Goal: Task Accomplishment & Management: Manage account settings

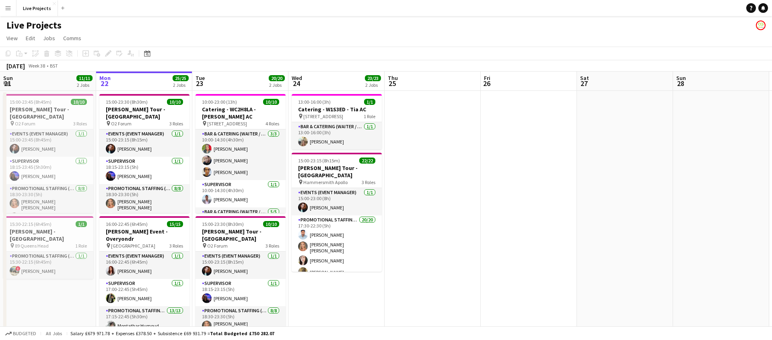
click at [6, 10] on app-icon "Menu" at bounding box center [8, 8] width 6 height 6
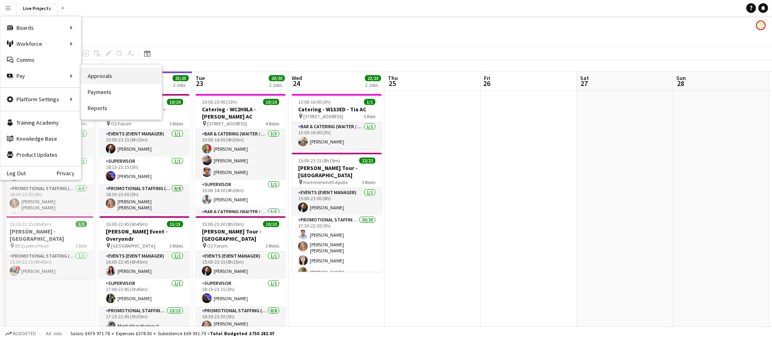
click at [106, 77] on link "Approvals" at bounding box center [121, 76] width 80 height 16
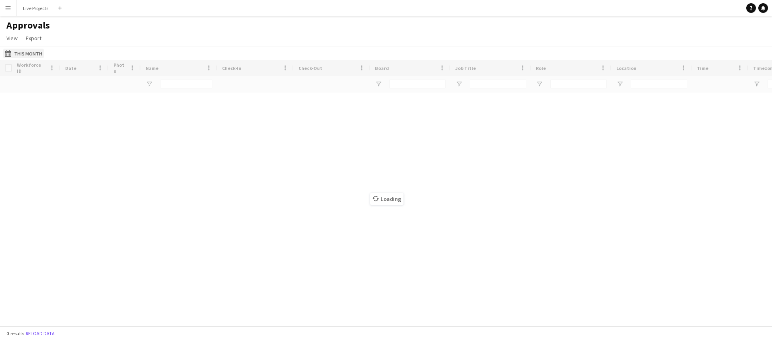
click at [22, 51] on button "This Month This Month" at bounding box center [23, 54] width 41 height 10
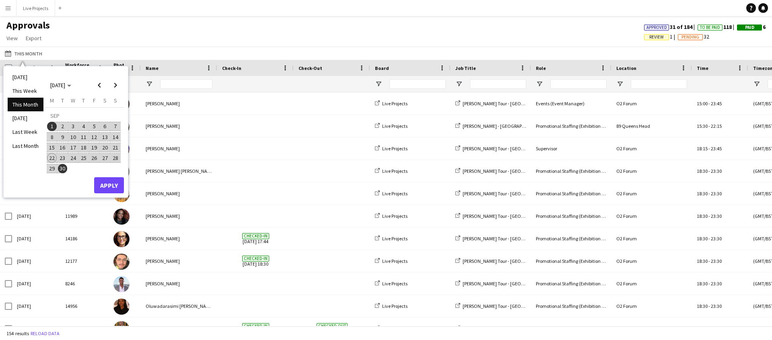
click at [49, 147] on span "15" at bounding box center [52, 148] width 10 height 10
click at [117, 146] on span "21" at bounding box center [116, 148] width 10 height 10
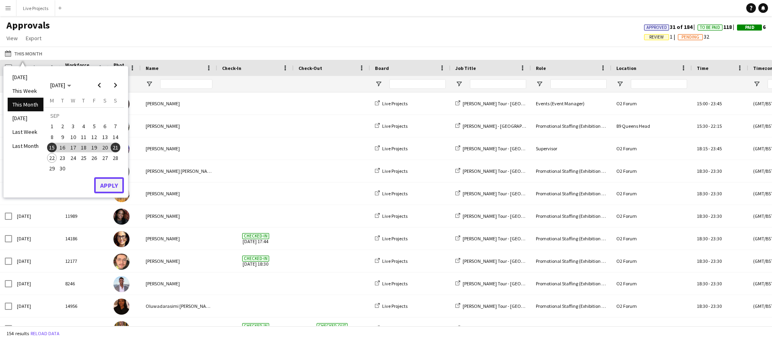
click at [104, 187] on button "Apply" at bounding box center [109, 185] width 30 height 16
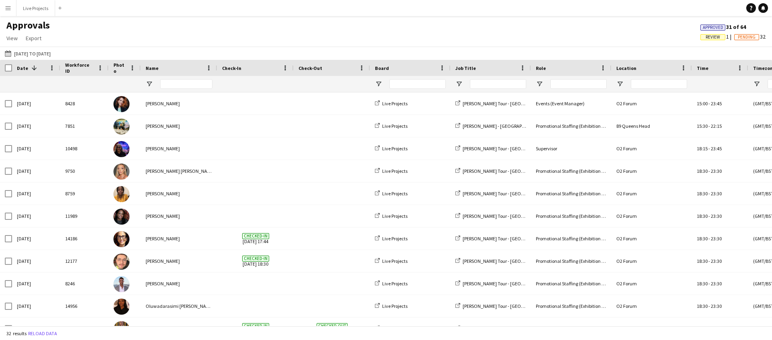
click at [710, 38] on span "Review" at bounding box center [713, 37] width 14 height 5
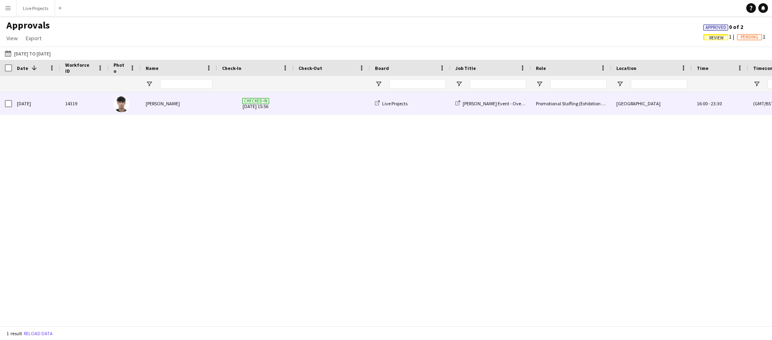
click at [313, 106] on span at bounding box center [332, 104] width 67 height 22
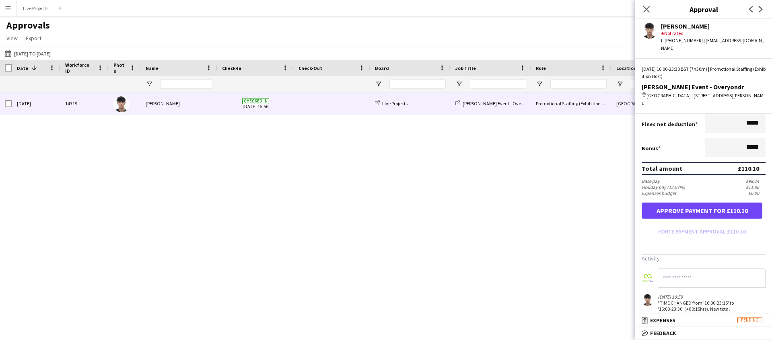
scroll to position [202, 0]
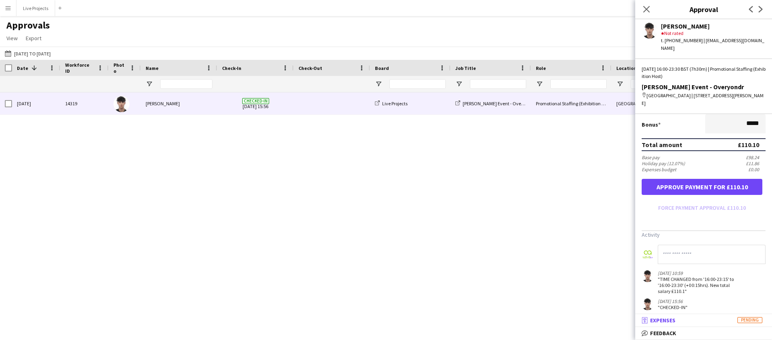
click at [700, 320] on mat-panel-title "receipt Expenses Pending" at bounding box center [703, 320] width 134 height 7
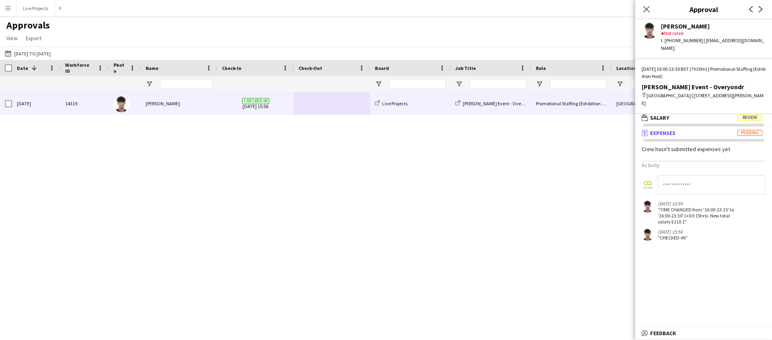
scroll to position [2, 0]
click at [684, 114] on mat-panel-title "wallet Salary Review" at bounding box center [703, 117] width 134 height 7
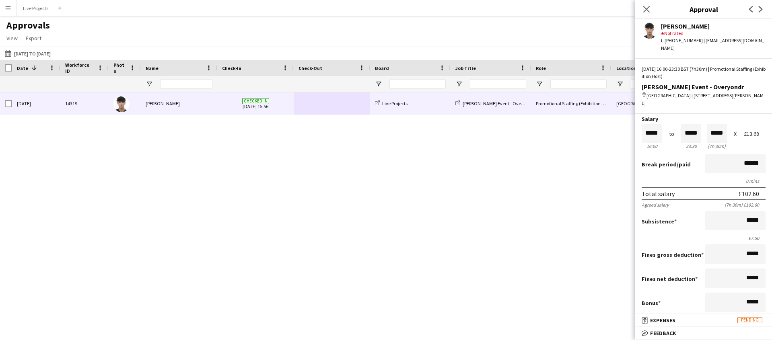
scroll to position [24, 0]
drag, startPoint x: 646, startPoint y: 6, endPoint x: 673, endPoint y: 120, distance: 117.0
click at [669, 110] on app-approvals-popin "Close pop-in Approval Previous Next [PERSON_NAME] star Not rated t. [PHONE_NUMB…" at bounding box center [704, 170] width 137 height 340
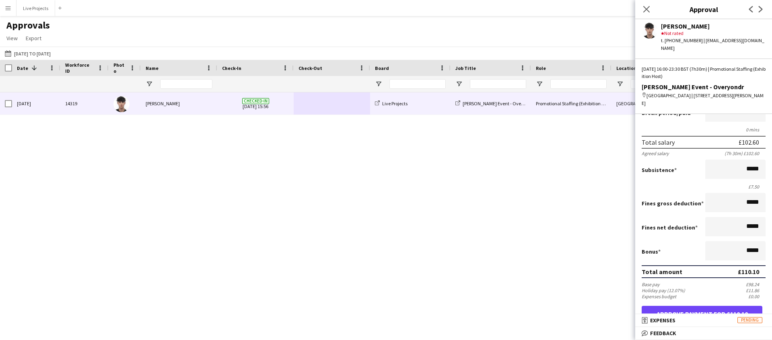
scroll to position [76, 0]
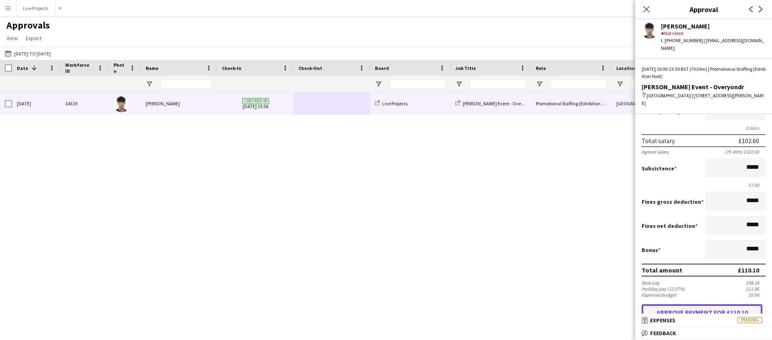
click at [718, 305] on button "Approve payment for £110.10" at bounding box center [702, 313] width 121 height 16
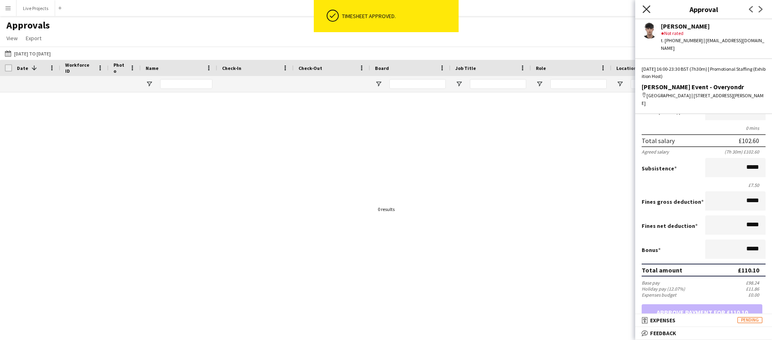
click at [645, 7] on icon "Close pop-in" at bounding box center [647, 9] width 8 height 8
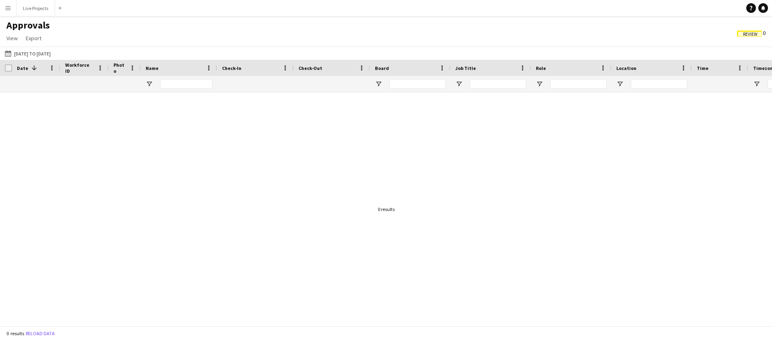
click at [740, 33] on span "Review" at bounding box center [749, 34] width 25 height 6
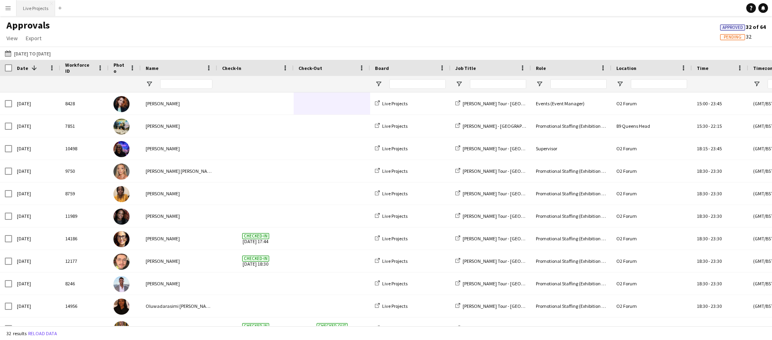
click at [36, 5] on button "Live Projects Close" at bounding box center [36, 8] width 39 height 16
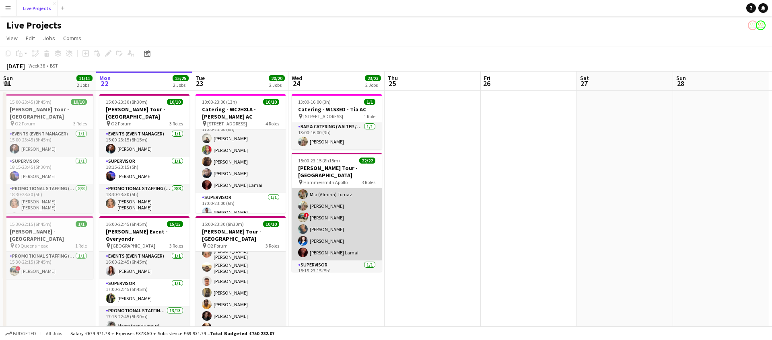
scroll to position [213, 0]
click at [334, 211] on app-card-role "Promotional Staffing (Exhibition Host) 20/20 17:30-22:30 (5h) [PERSON_NAME] [PE…" at bounding box center [337, 129] width 90 height 252
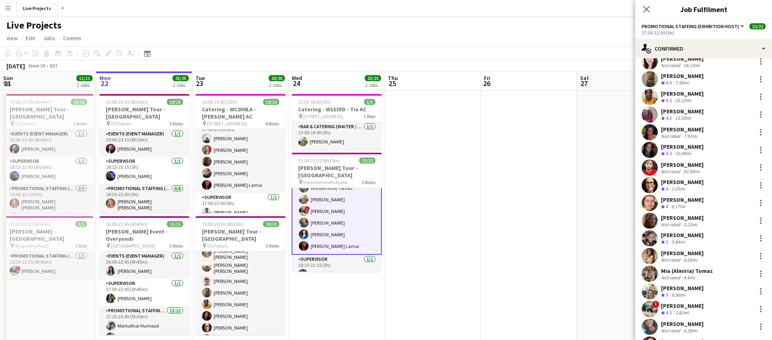
scroll to position [117, 0]
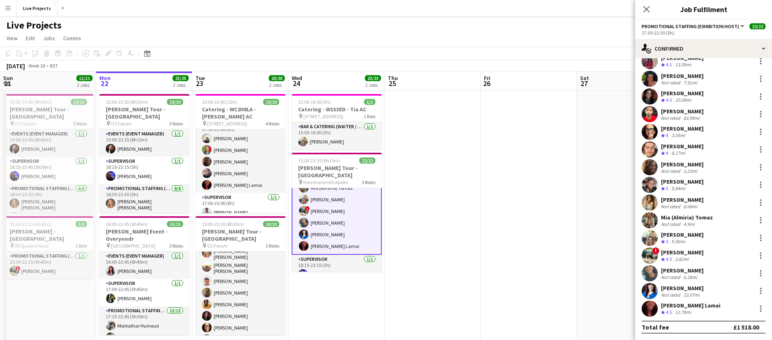
click at [683, 269] on div "[PERSON_NAME]" at bounding box center [682, 270] width 43 height 7
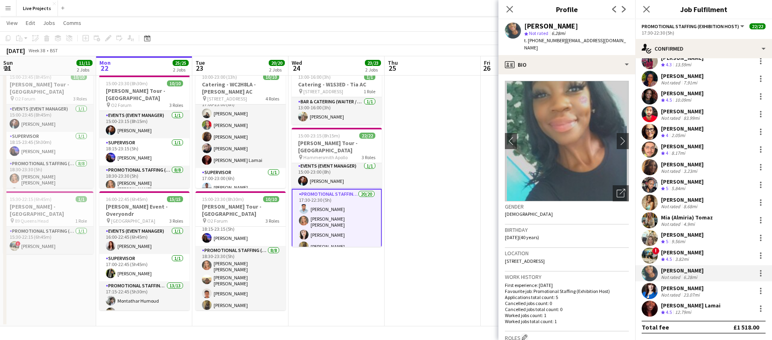
scroll to position [0, 0]
click at [510, 8] on icon "Close pop-in" at bounding box center [510, 9] width 8 height 8
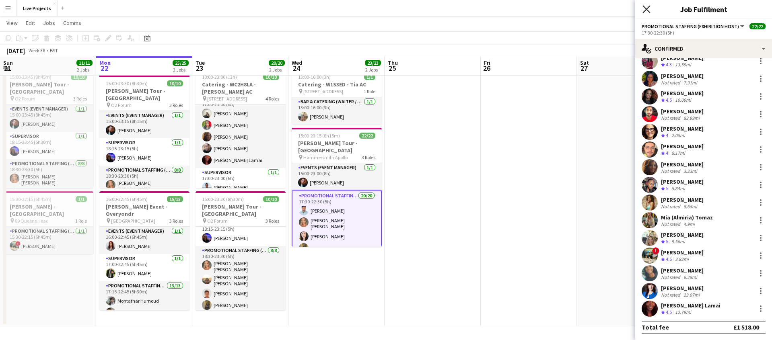
click at [647, 9] on icon at bounding box center [647, 9] width 8 height 8
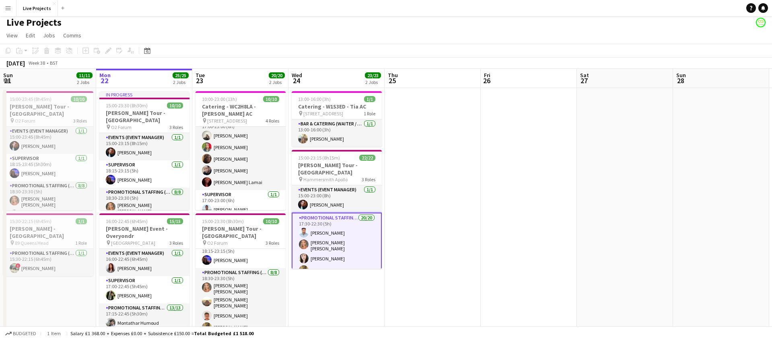
scroll to position [24, 0]
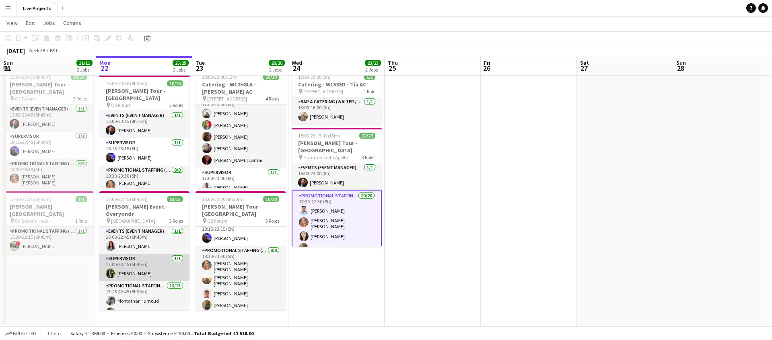
click at [161, 263] on app-card-role "Supervisor [DATE] 17:00-22:45 (5h45m) [PERSON_NAME]" at bounding box center [144, 267] width 90 height 27
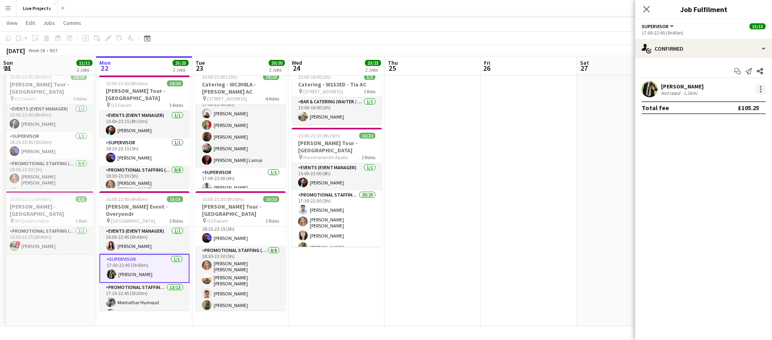
click at [759, 87] on div at bounding box center [761, 90] width 10 height 10
click at [719, 177] on button "Remove" at bounding box center [734, 181] width 63 height 19
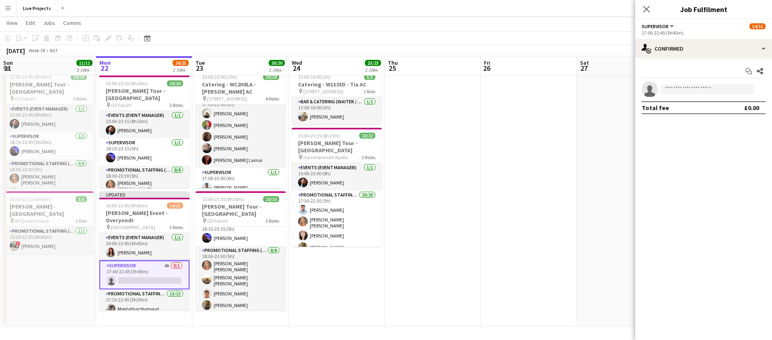
click at [649, 5] on app-icon "Close pop-in" at bounding box center [647, 9] width 10 height 10
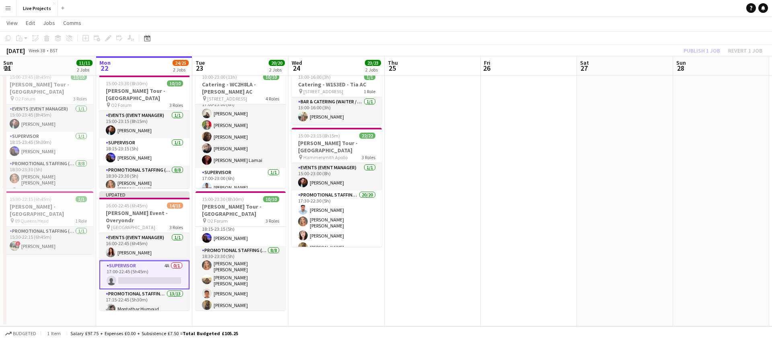
click at [694, 48] on div "Publish 1 job Revert 1 job" at bounding box center [723, 50] width 98 height 10
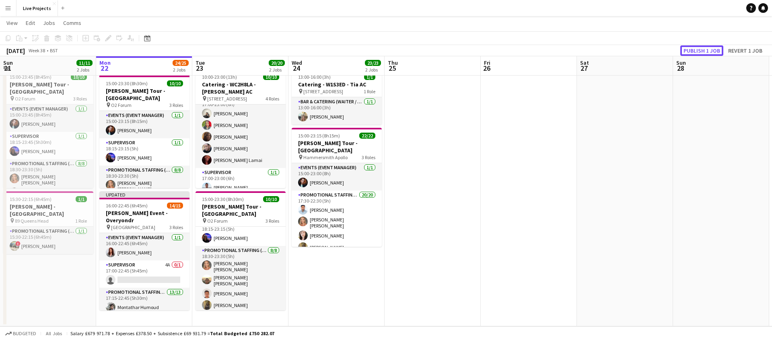
click at [694, 48] on button "Publish 1 job" at bounding box center [702, 50] width 43 height 10
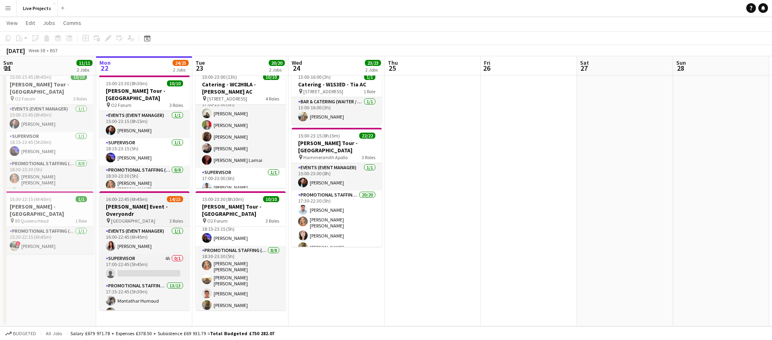
click at [153, 204] on h3 "[PERSON_NAME] Event - Overyondr" at bounding box center [144, 210] width 90 height 14
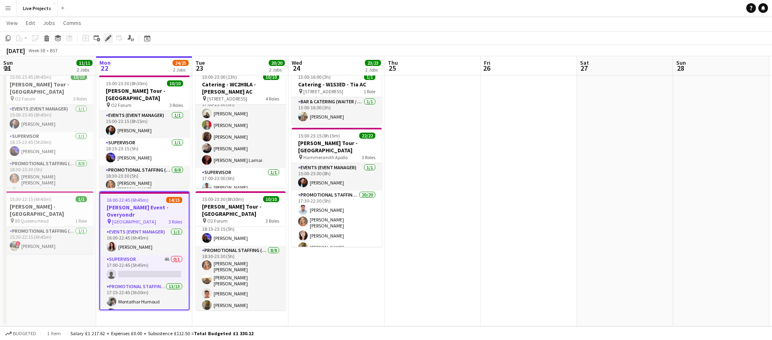
click at [107, 34] on div "Edit" at bounding box center [108, 38] width 10 height 10
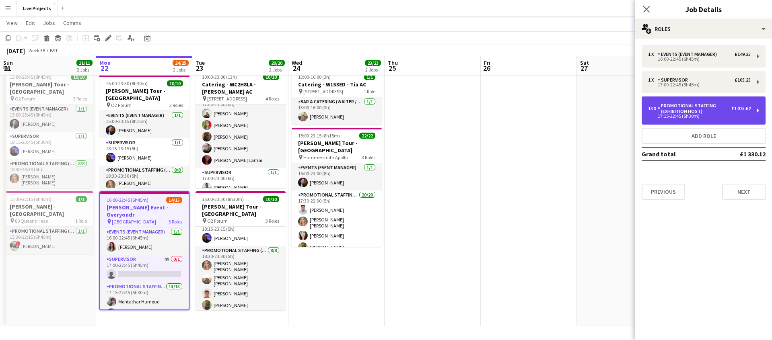
click at [685, 108] on div "Promotional Staffing (Exhibition Host)" at bounding box center [695, 108] width 74 height 11
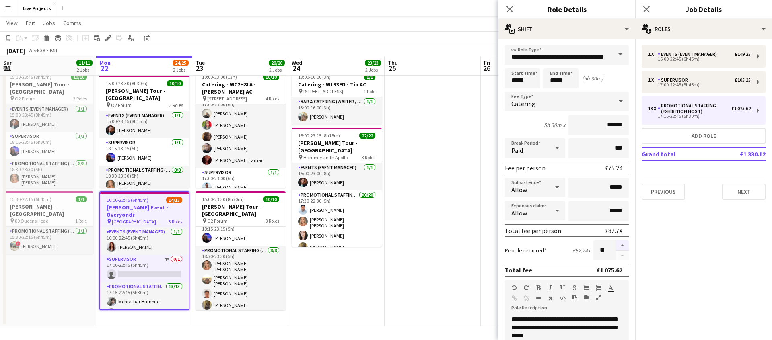
click at [622, 243] on button "button" at bounding box center [622, 246] width 13 height 10
type input "**"
click at [511, 9] on icon "Close pop-in" at bounding box center [510, 9] width 8 height 8
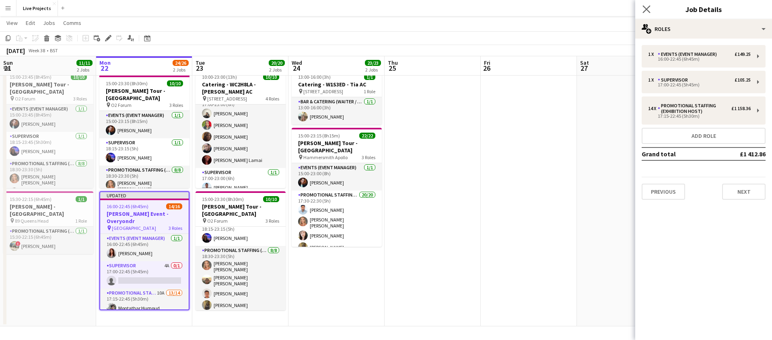
drag, startPoint x: 647, startPoint y: 8, endPoint x: 660, endPoint y: 14, distance: 15.3
click at [647, 8] on icon "Close pop-in" at bounding box center [647, 9] width 8 height 8
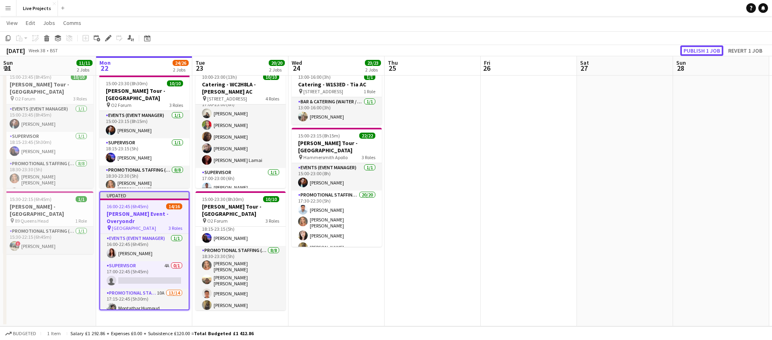
click at [699, 52] on button "Publish 1 job" at bounding box center [702, 50] width 43 height 10
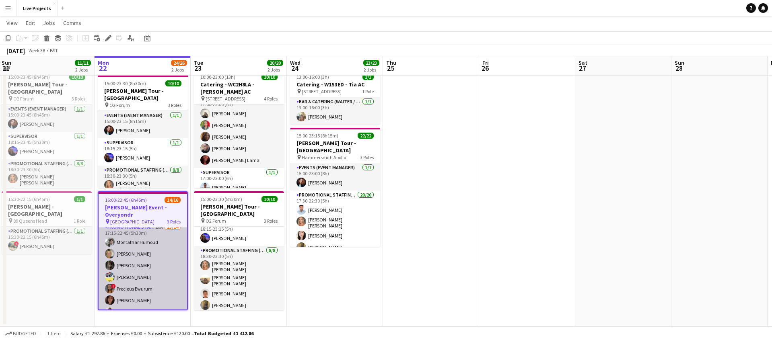
scroll to position [59, 0]
click at [144, 269] on app-card-role "Promotional Staffing (Exhibition Host) 10A 13/14 17:15-22:45 (5h30m) [PERSON_NA…" at bounding box center [143, 314] width 89 height 182
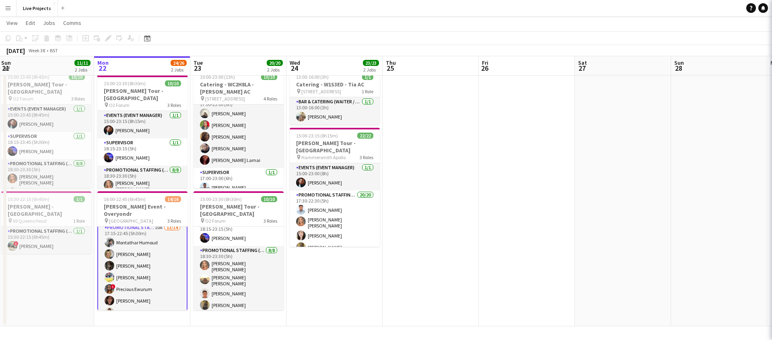
scroll to position [60, 0]
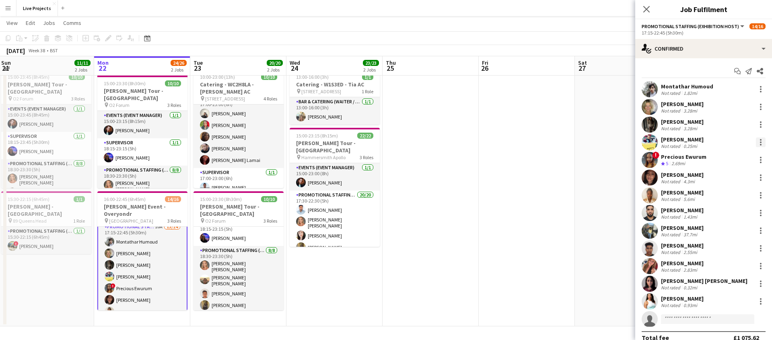
click at [761, 141] on div at bounding box center [761, 143] width 10 height 10
click at [721, 235] on span "Remove" at bounding box center [722, 234] width 24 height 7
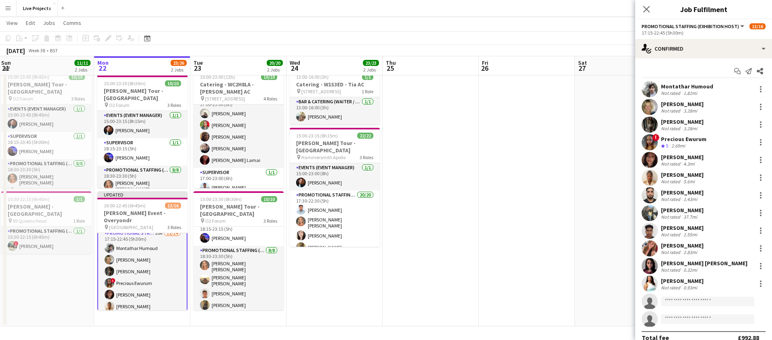
click at [647, 8] on icon at bounding box center [647, 9] width 6 height 6
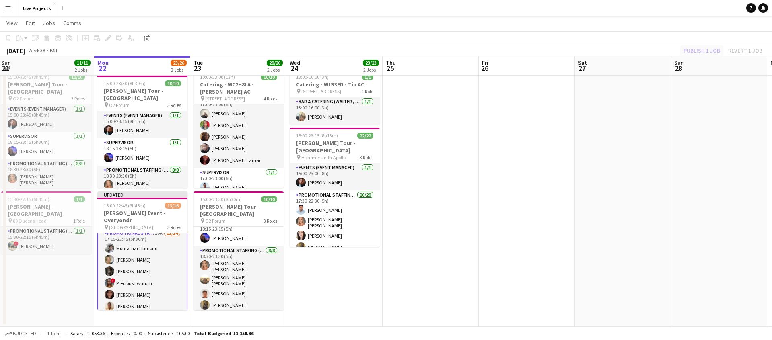
click at [697, 52] on div "Publish 1 job Revert 1 job" at bounding box center [723, 50] width 98 height 10
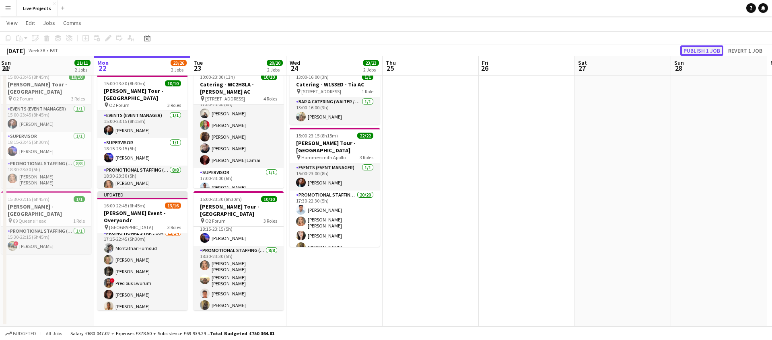
click at [697, 52] on button "Publish 1 job" at bounding box center [702, 50] width 43 height 10
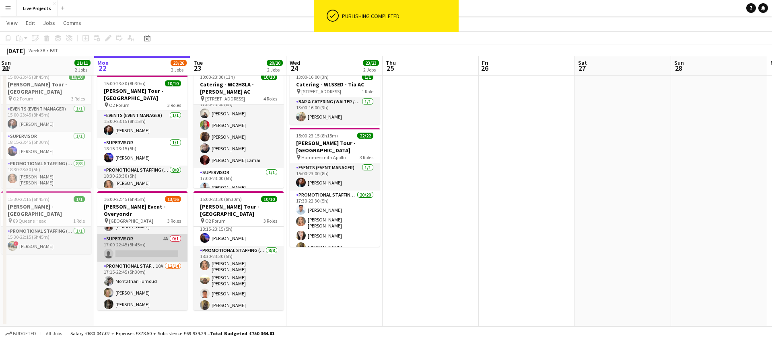
scroll to position [0, 0]
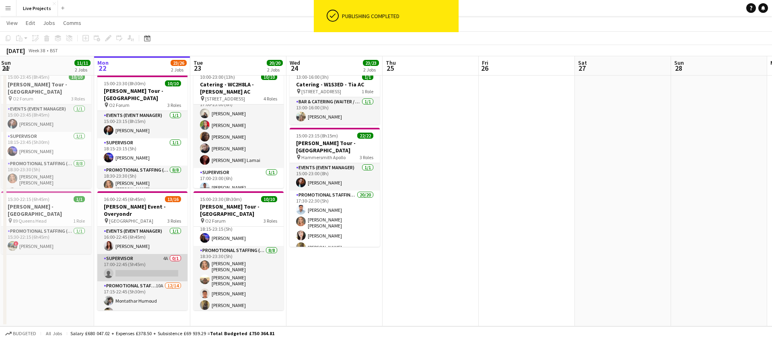
click at [149, 260] on app-card-role "Supervisor 4A 0/1 17:00-22:45 (5h45m) single-neutral-actions" at bounding box center [142, 267] width 90 height 27
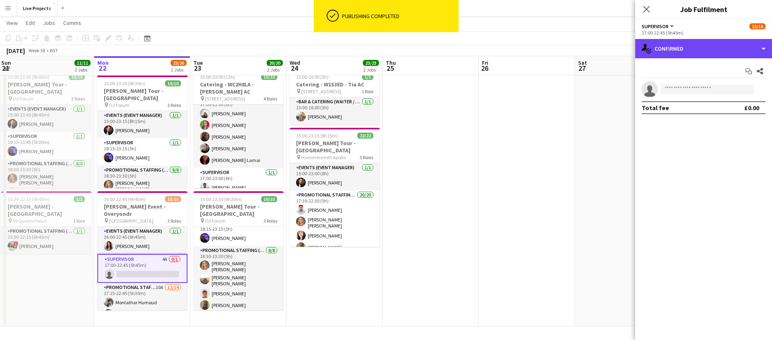
drag, startPoint x: 709, startPoint y: 48, endPoint x: 730, endPoint y: 62, distance: 24.8
click at [709, 48] on div "single-neutral-actions-check-2 Confirmed" at bounding box center [704, 48] width 137 height 19
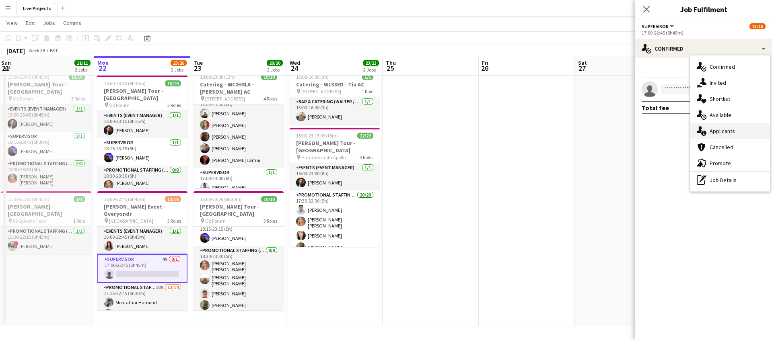
click at [744, 134] on div "single-neutral-actions-information Applicants" at bounding box center [731, 131] width 80 height 16
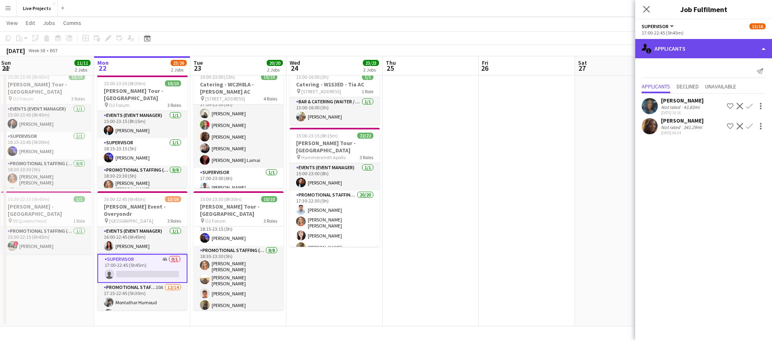
click at [687, 53] on div "single-neutral-actions-information Applicants" at bounding box center [704, 48] width 137 height 19
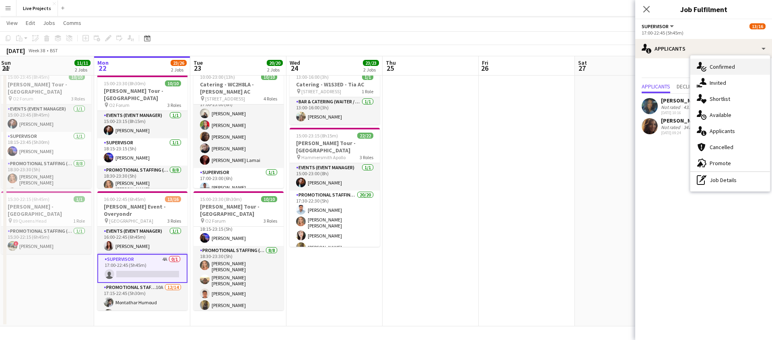
click at [728, 66] on span "Confirmed" at bounding box center [722, 66] width 25 height 7
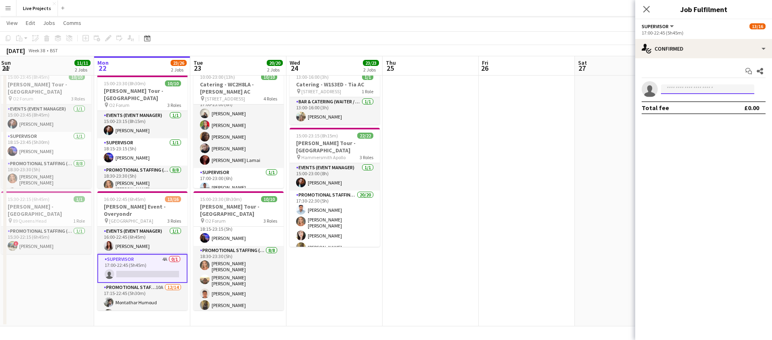
click at [684, 91] on input at bounding box center [707, 90] width 93 height 10
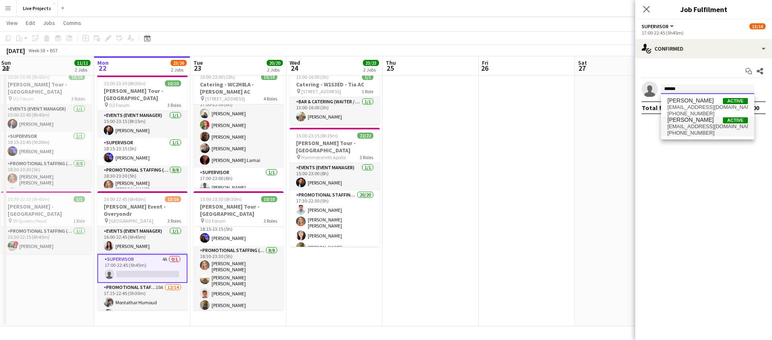
type input "******"
click at [691, 127] on span "[EMAIL_ADDRESS][DOMAIN_NAME]" at bounding box center [708, 127] width 80 height 6
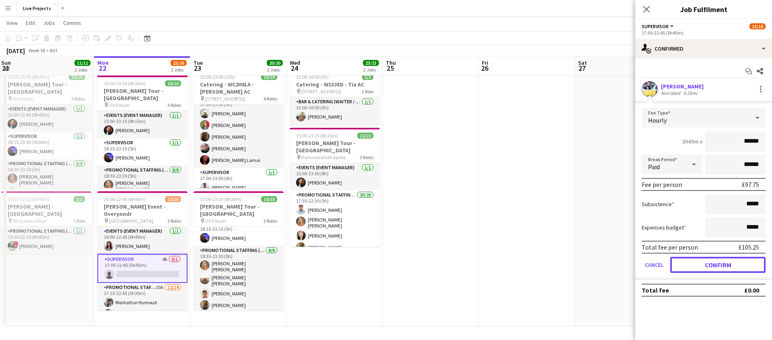
click at [699, 262] on button "Confirm" at bounding box center [718, 265] width 95 height 16
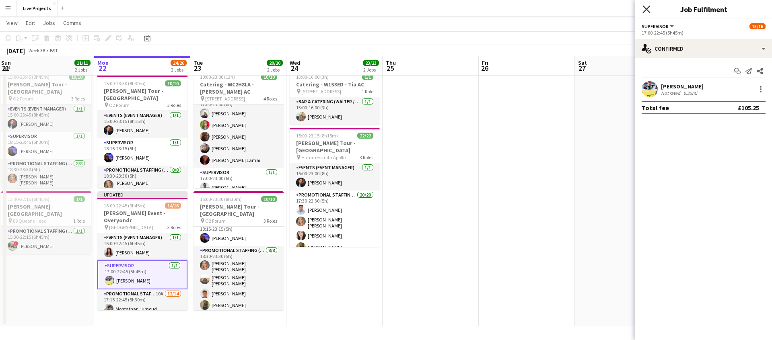
drag, startPoint x: 646, startPoint y: 8, endPoint x: 656, endPoint y: 22, distance: 17.2
click at [646, 8] on icon "Close pop-in" at bounding box center [647, 9] width 6 height 6
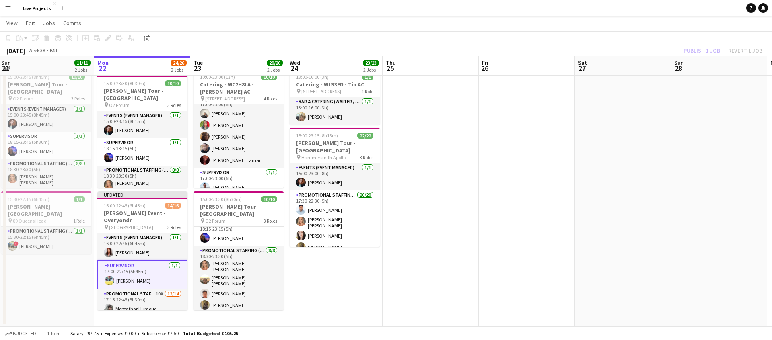
click at [695, 49] on div "Publish 1 job Revert 1 job" at bounding box center [723, 50] width 98 height 10
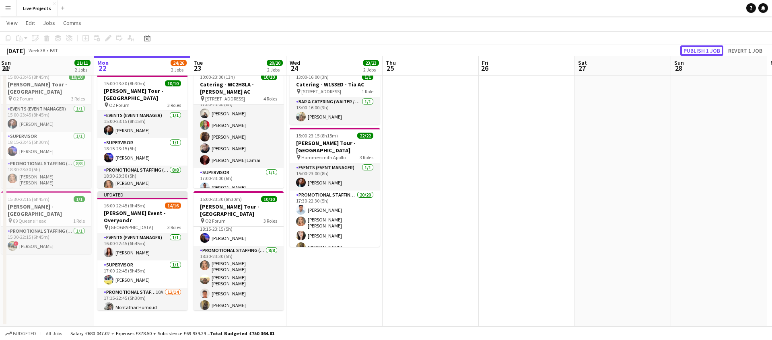
click at [695, 49] on button "Publish 1 job" at bounding box center [702, 50] width 43 height 10
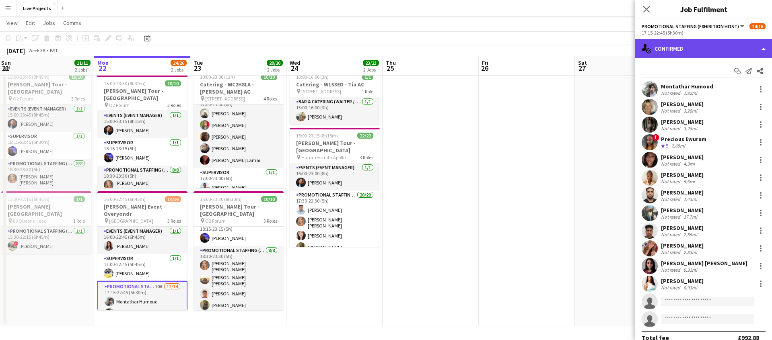
click at [738, 50] on div "single-neutral-actions-check-2 Confirmed" at bounding box center [704, 48] width 137 height 19
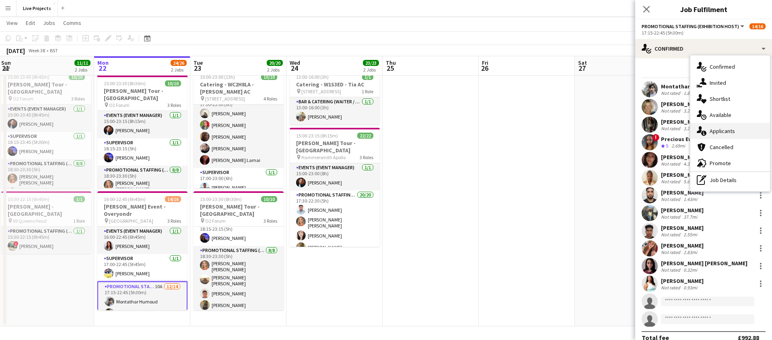
click at [726, 132] on span "Applicants" at bounding box center [722, 131] width 25 height 7
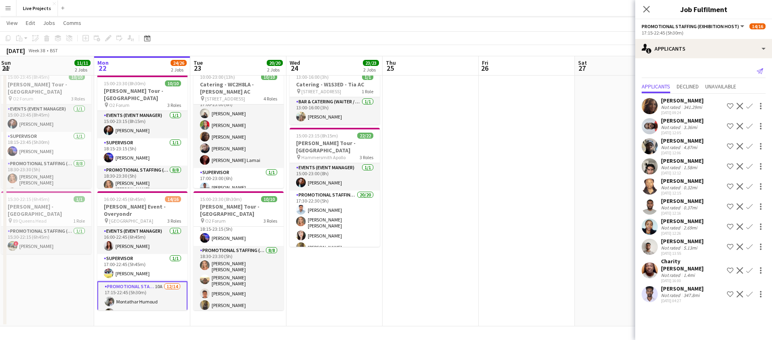
click at [759, 70] on icon at bounding box center [760, 71] width 6 height 6
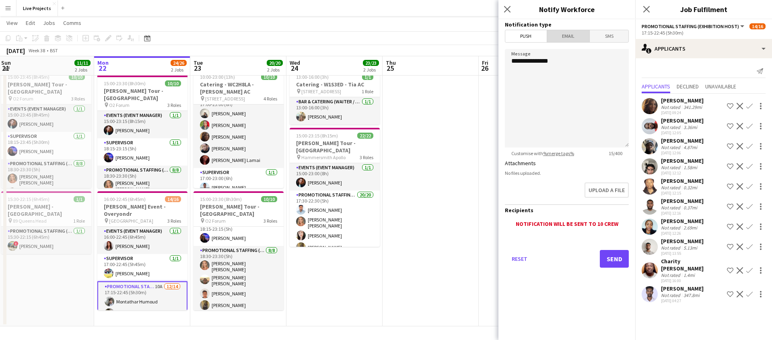
drag, startPoint x: 562, startPoint y: 38, endPoint x: 564, endPoint y: 43, distance: 5.6
click at [562, 38] on span "Email" at bounding box center [568, 36] width 43 height 12
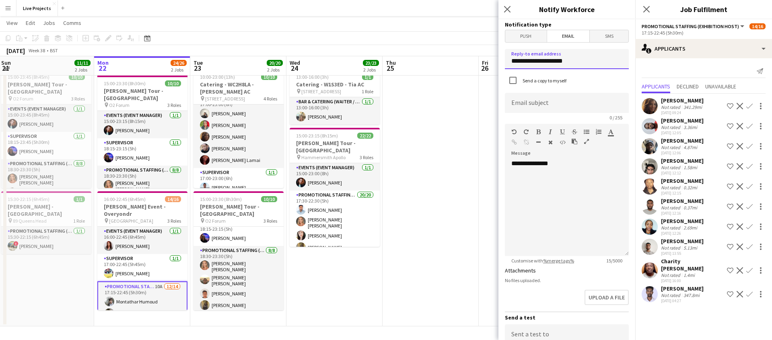
drag, startPoint x: 572, startPoint y: 62, endPoint x: 506, endPoint y: 62, distance: 66.0
click at [506, 62] on input "**********" at bounding box center [567, 59] width 124 height 20
type input "**********"
click at [530, 103] on input at bounding box center [567, 103] width 124 height 20
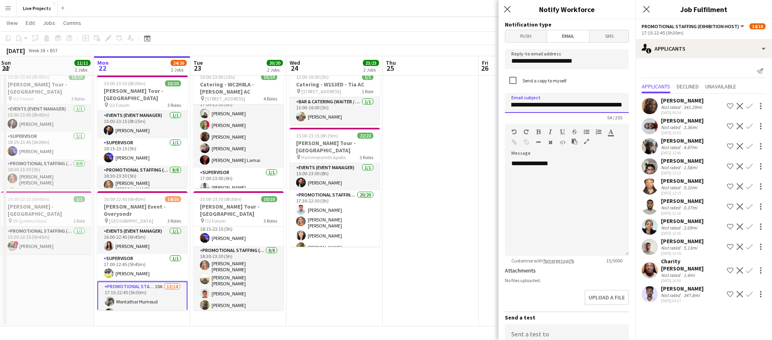
type input "**********"
click at [568, 167] on div "**********" at bounding box center [567, 208] width 124 height 97
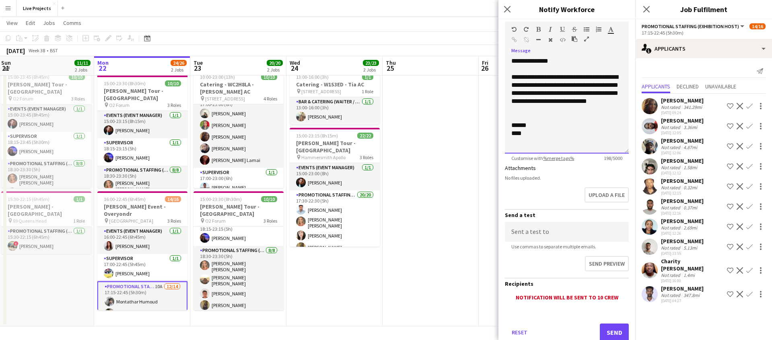
scroll to position [105, 0]
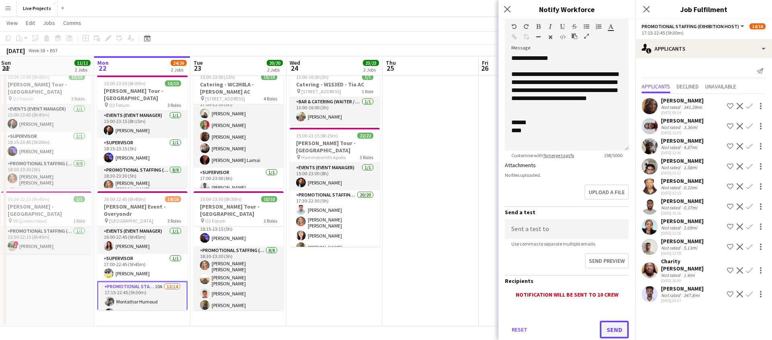
click at [611, 328] on button "Send" at bounding box center [614, 330] width 29 height 18
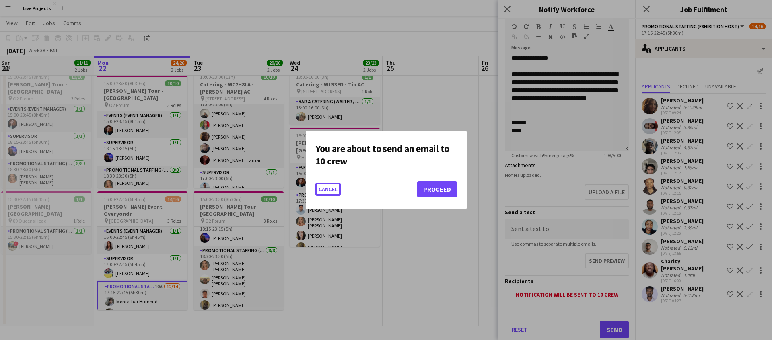
scroll to position [0, 0]
click at [438, 190] on button "Proceed" at bounding box center [437, 190] width 40 height 16
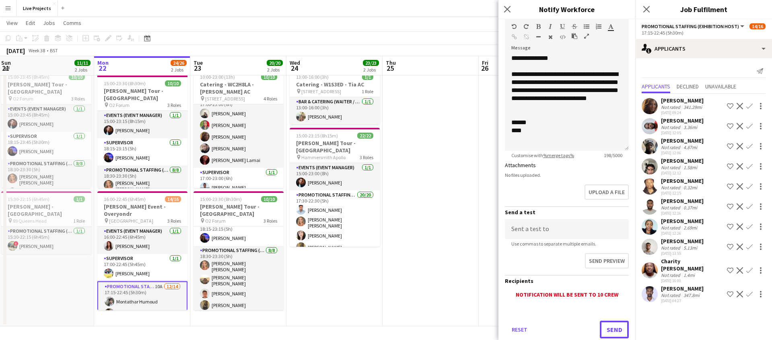
scroll to position [24, 0]
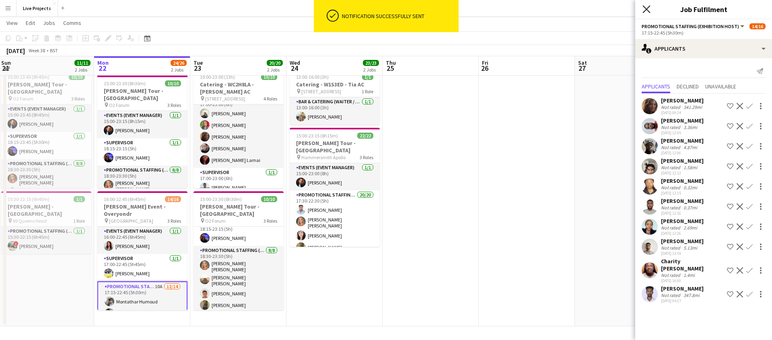
click at [647, 8] on icon "Close pop-in" at bounding box center [647, 9] width 8 height 8
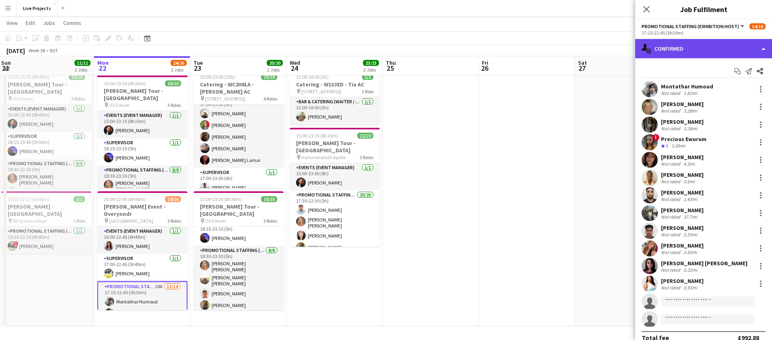
click at [724, 50] on div "single-neutral-actions-check-2 Confirmed" at bounding box center [704, 48] width 137 height 19
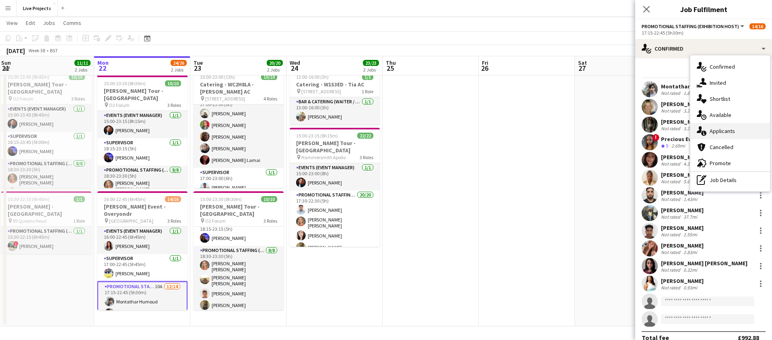
click at [725, 129] on span "Applicants" at bounding box center [722, 131] width 25 height 7
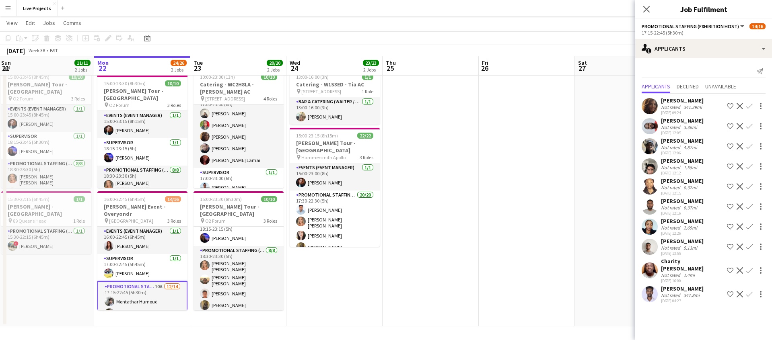
click at [687, 161] on div "[PERSON_NAME]" at bounding box center [682, 160] width 43 height 7
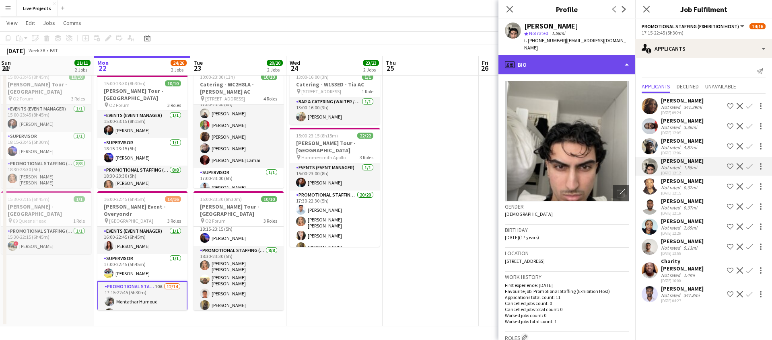
click at [573, 58] on div "profile Bio" at bounding box center [567, 64] width 137 height 19
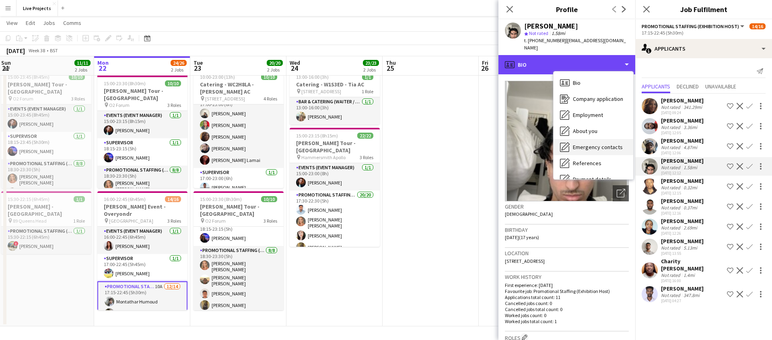
scroll to position [92, 0]
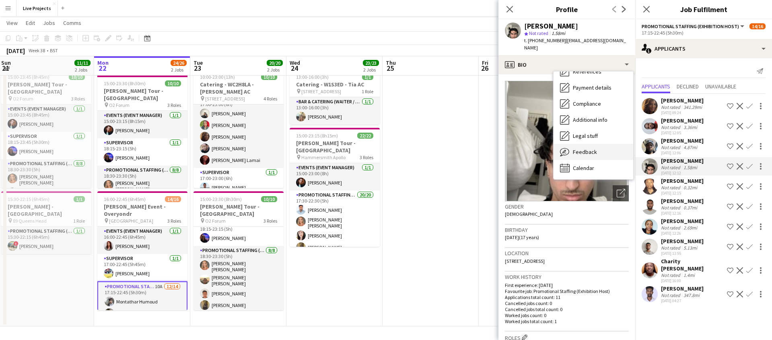
click at [585, 149] on span "Feedback" at bounding box center [585, 152] width 24 height 7
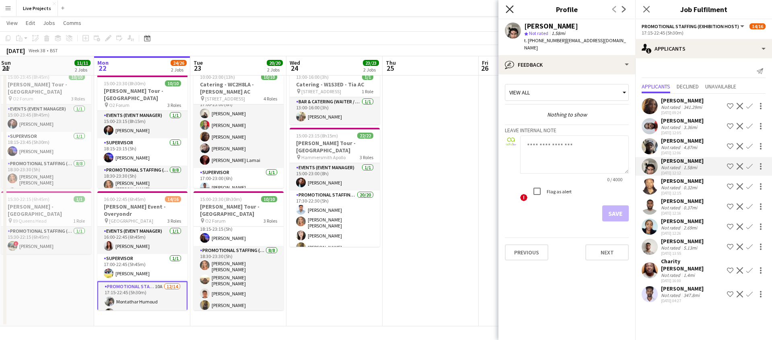
click at [510, 8] on icon "Close pop-in" at bounding box center [510, 9] width 8 height 8
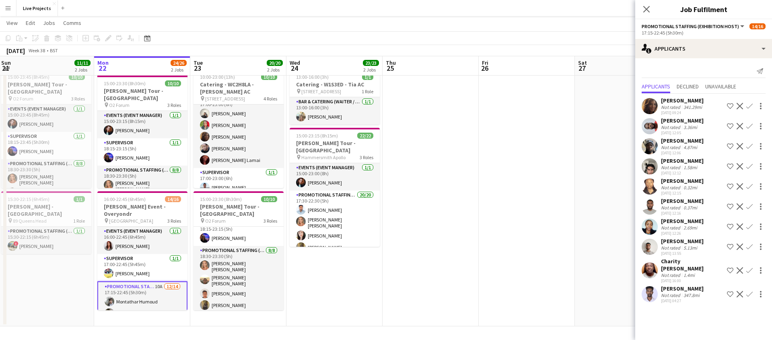
click at [751, 165] on app-icon "Confirm" at bounding box center [750, 166] width 6 height 6
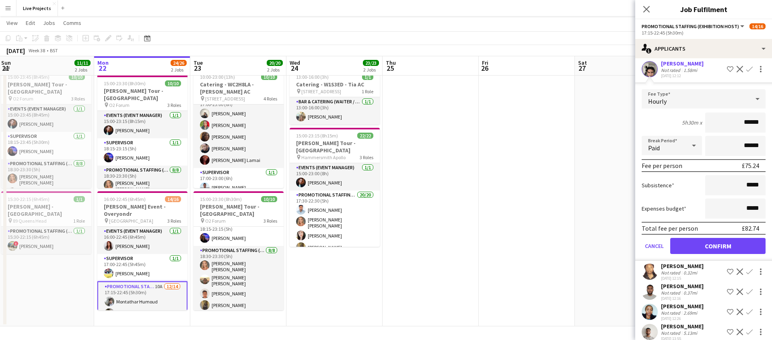
scroll to position [98, 0]
click at [720, 246] on button "Confirm" at bounding box center [718, 245] width 95 height 16
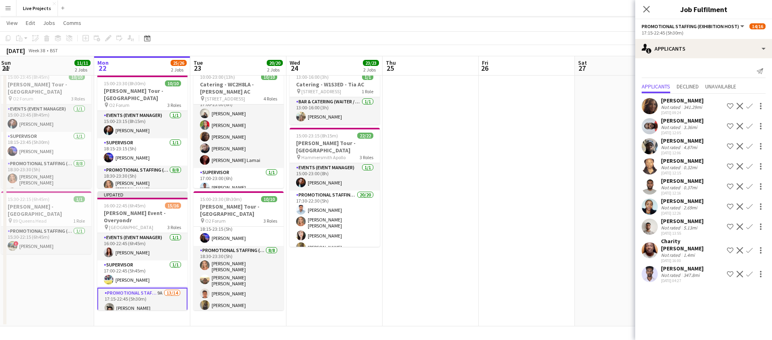
drag, startPoint x: 645, startPoint y: 6, endPoint x: 662, endPoint y: 18, distance: 21.3
click at [646, 6] on icon "Close pop-in" at bounding box center [647, 9] width 6 height 6
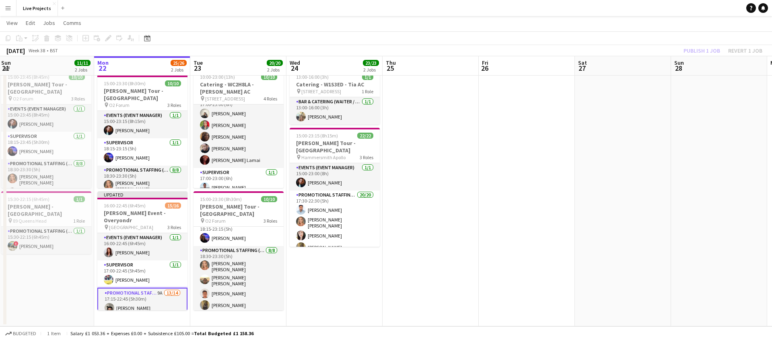
click at [693, 50] on div "Publish 1 job Revert 1 job" at bounding box center [723, 50] width 98 height 10
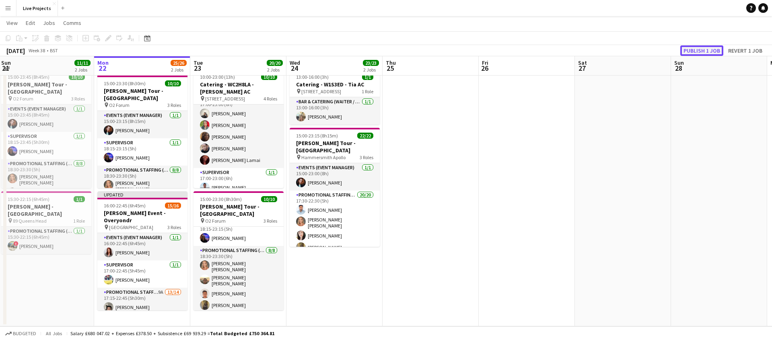
click at [693, 49] on button "Publish 1 job" at bounding box center [702, 50] width 43 height 10
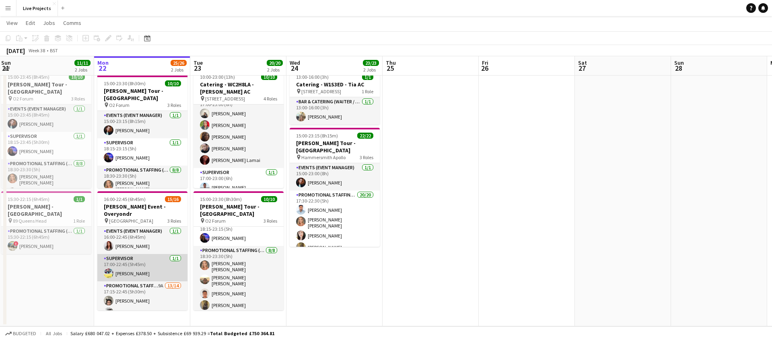
click at [152, 264] on app-card-role "Supervisor [DATE] 17:00-22:45 (5h45m) [PERSON_NAME]" at bounding box center [142, 267] width 90 height 27
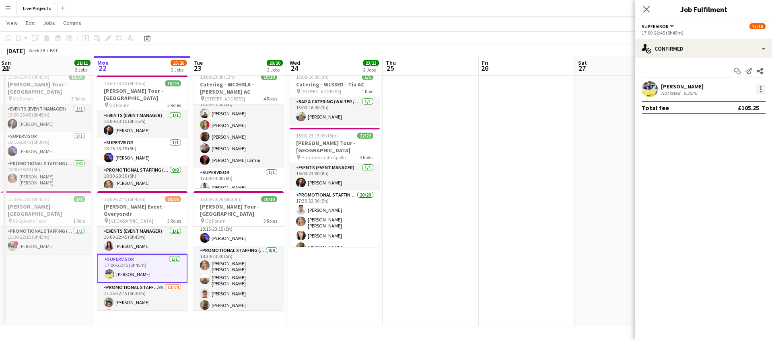
click at [759, 87] on div at bounding box center [761, 90] width 10 height 10
click at [729, 178] on span "Remove" at bounding box center [722, 181] width 24 height 7
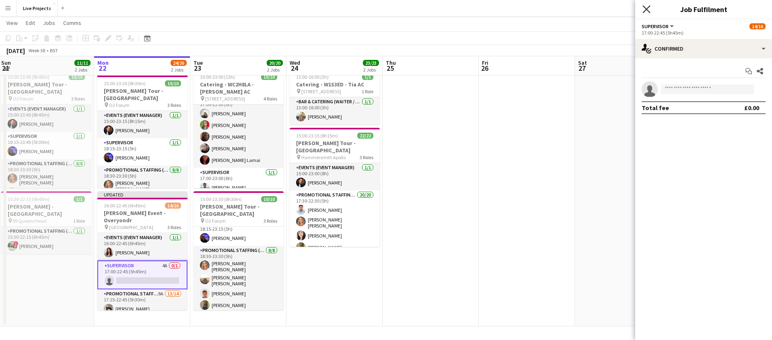
click at [648, 8] on icon at bounding box center [647, 9] width 8 height 8
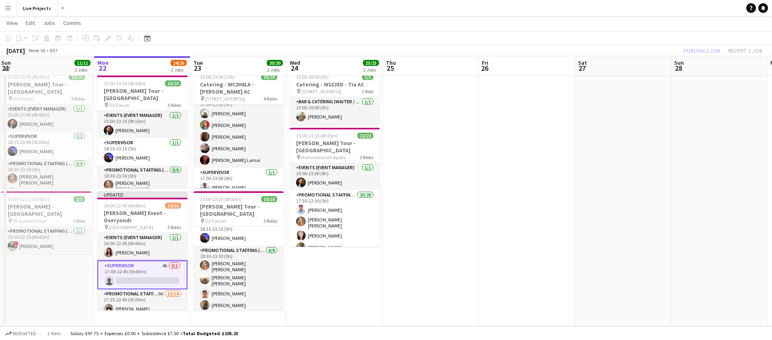
click at [693, 49] on div "Publish 1 job Revert 1 job" at bounding box center [723, 50] width 98 height 10
click at [693, 49] on button "Publish 1 job" at bounding box center [702, 50] width 43 height 10
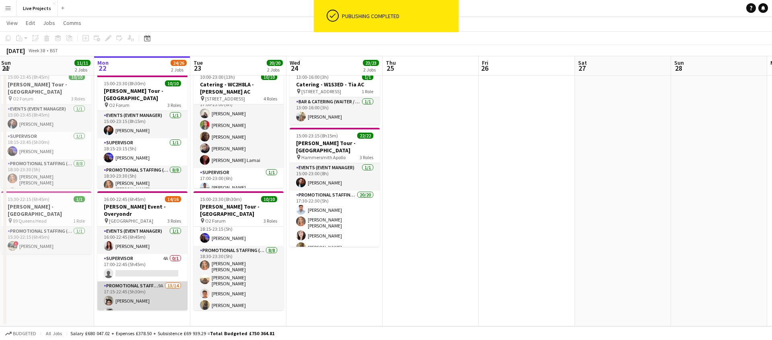
drag, startPoint x: 167, startPoint y: 294, endPoint x: 172, endPoint y: 295, distance: 5.2
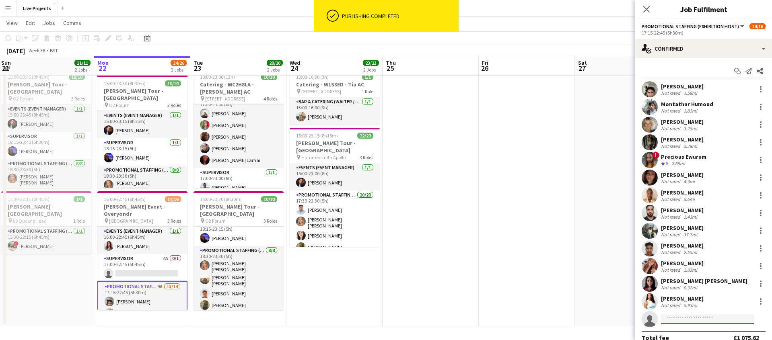
click at [677, 317] on input at bounding box center [707, 320] width 93 height 10
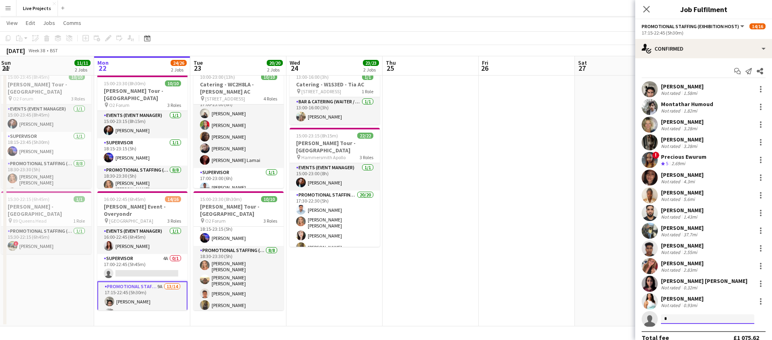
scroll to position [24, 0]
type input "******"
click at [683, 301] on span "[EMAIL_ADDRESS][DOMAIN_NAME]" at bounding box center [708, 302] width 80 height 6
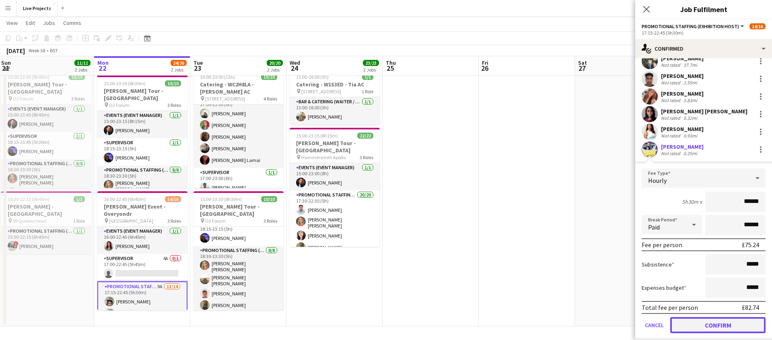
click at [703, 329] on button "Confirm" at bounding box center [718, 326] width 95 height 16
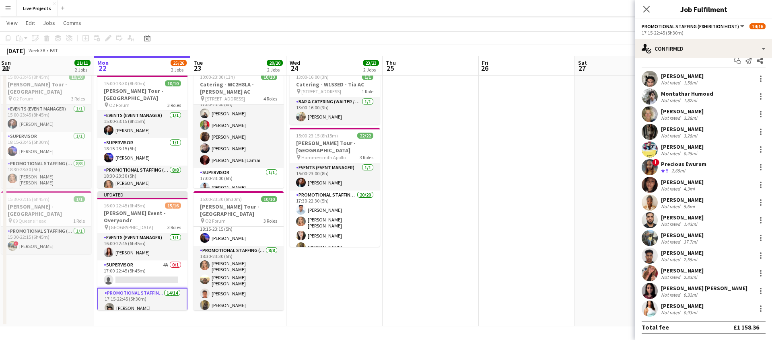
scroll to position [10, 0]
click at [649, 10] on icon "Close pop-in" at bounding box center [647, 9] width 8 height 8
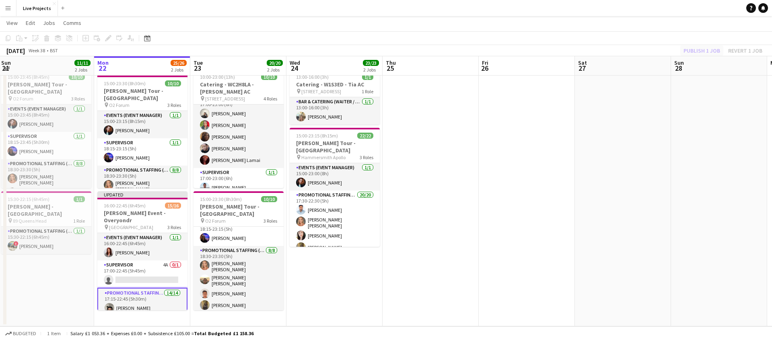
click at [697, 51] on div "Publish 1 job Revert 1 job" at bounding box center [723, 50] width 98 height 10
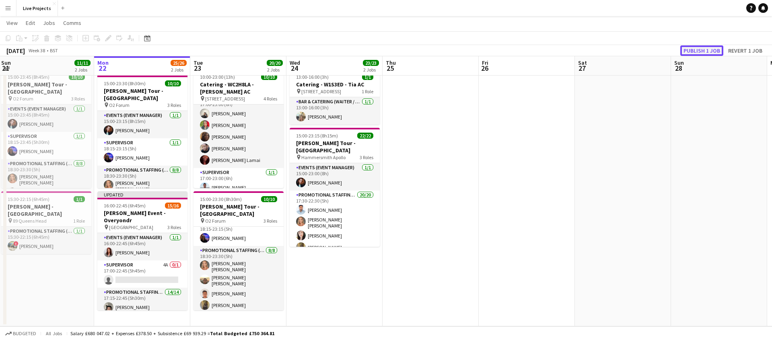
click at [697, 51] on button "Publish 1 job" at bounding box center [702, 50] width 43 height 10
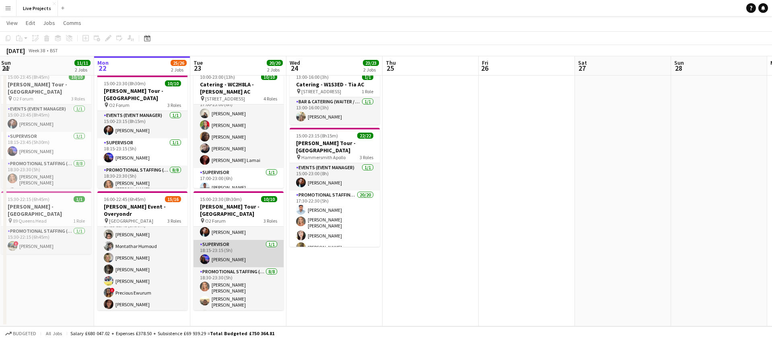
scroll to position [0, 0]
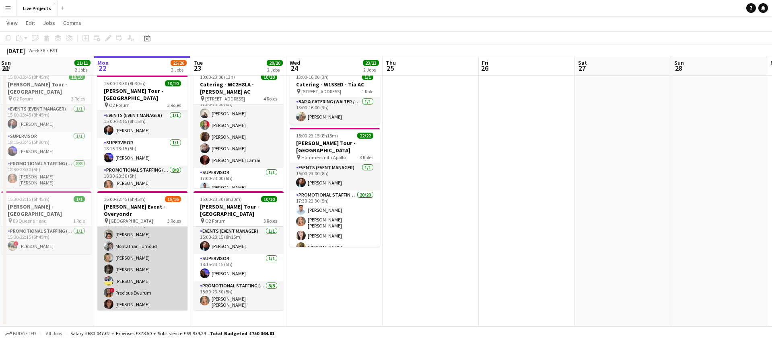
click at [145, 256] on app-card-role "Promotional Staffing (Exhibition Host) 14/14 17:15-22:45 (5h30m) [PERSON_NAME] …" at bounding box center [142, 306] width 90 height 182
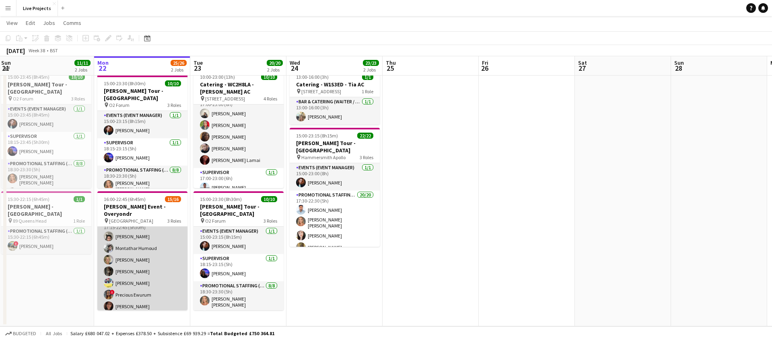
click at [149, 274] on app-card-role "Promotional Staffing (Exhibition Host) 14/14 17:15-22:45 (5h30m) [PERSON_NAME] …" at bounding box center [142, 308] width 90 height 182
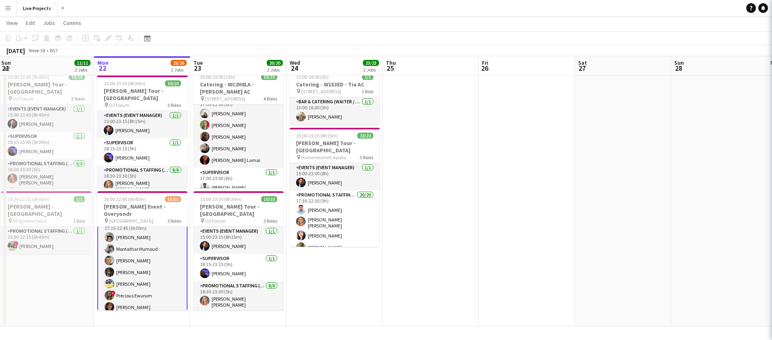
scroll to position [65, 0]
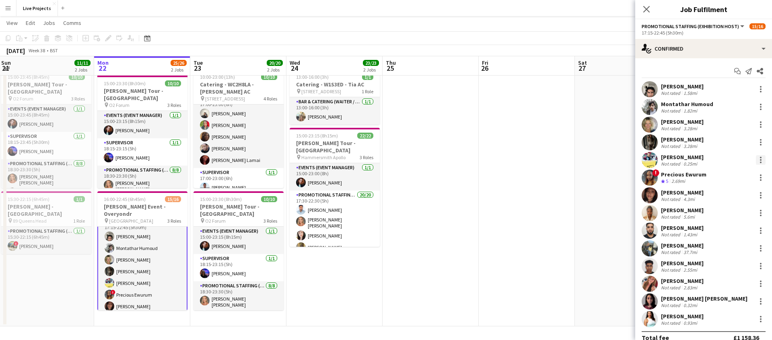
click at [761, 156] on div at bounding box center [761, 160] width 10 height 10
click at [724, 247] on button "Remove" at bounding box center [734, 252] width 63 height 19
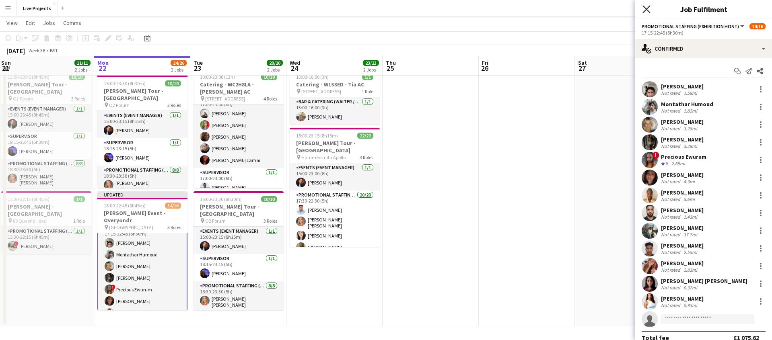
drag, startPoint x: 649, startPoint y: 9, endPoint x: 650, endPoint y: 22, distance: 12.5
click at [649, 9] on icon "Close pop-in" at bounding box center [647, 9] width 6 height 6
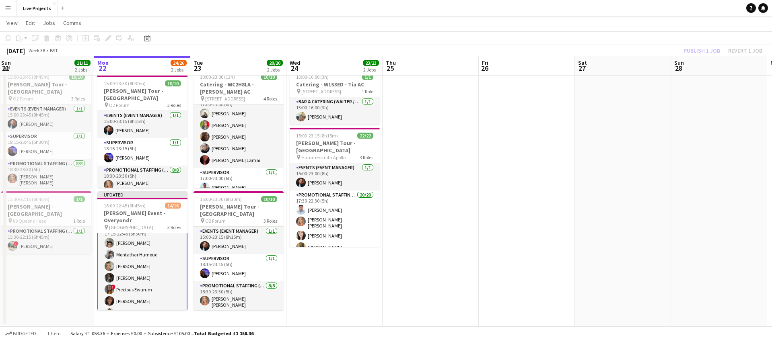
click at [694, 51] on div "Publish 1 job Revert 1 job" at bounding box center [723, 50] width 98 height 10
click at [694, 50] on button "Publish 1 job" at bounding box center [702, 50] width 43 height 10
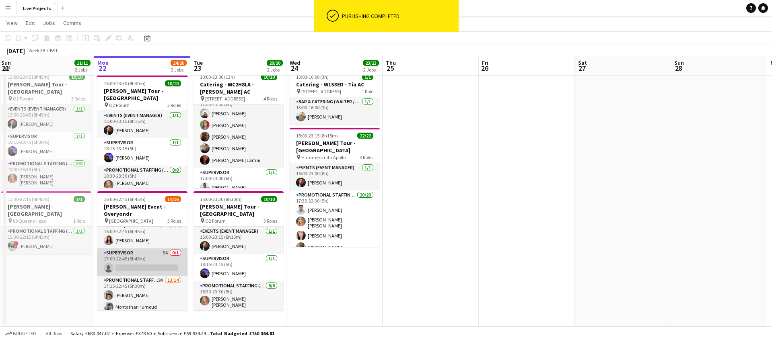
scroll to position [0, 0]
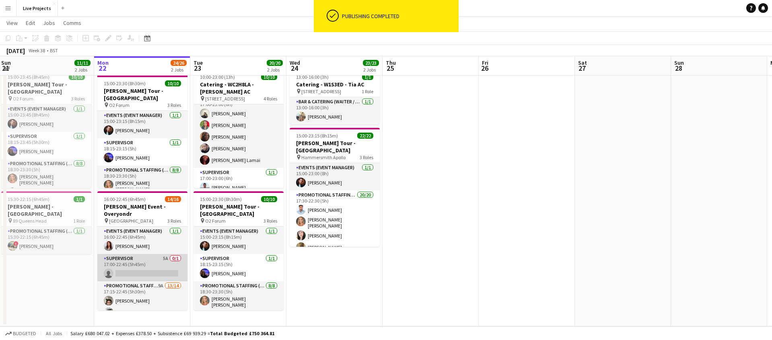
click at [138, 266] on app-card-role "Supervisor 5A 0/1 17:00-22:45 (5h45m) single-neutral-actions" at bounding box center [142, 267] width 90 height 27
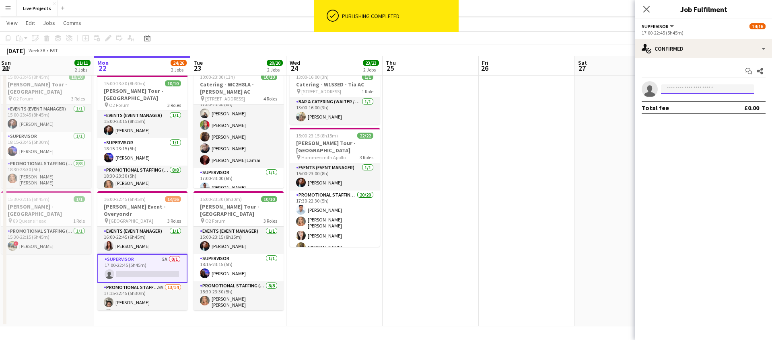
click at [674, 91] on input at bounding box center [707, 90] width 93 height 10
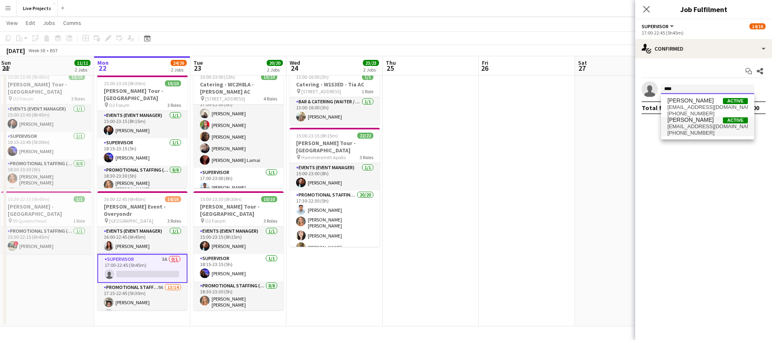
type input "****"
click at [680, 130] on span "[PHONE_NUMBER]" at bounding box center [708, 133] width 80 height 6
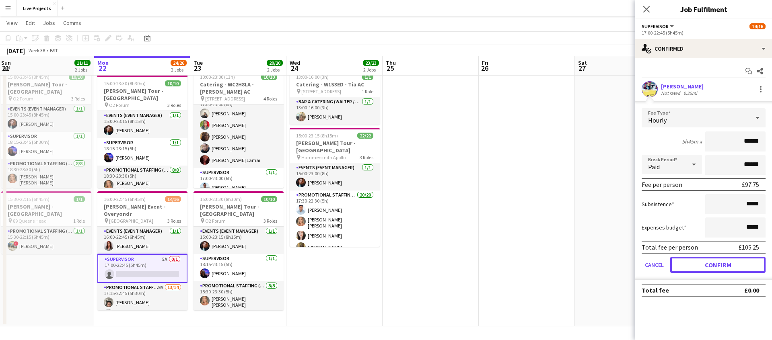
click at [690, 260] on button "Confirm" at bounding box center [718, 265] width 95 height 16
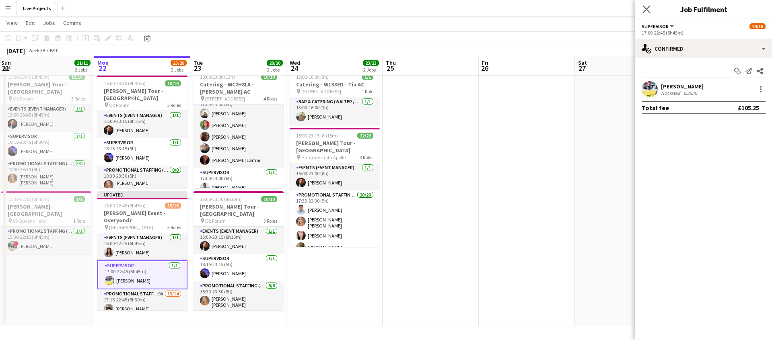
click at [646, 4] on app-icon "Close pop-in" at bounding box center [647, 10] width 12 height 12
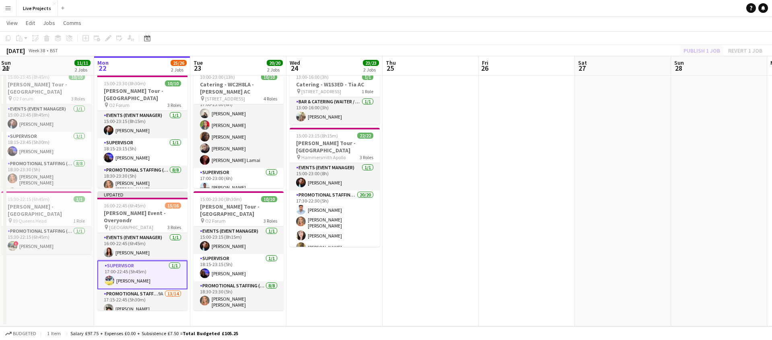
click at [694, 53] on div "Publish 1 job Revert 1 job" at bounding box center [723, 50] width 98 height 10
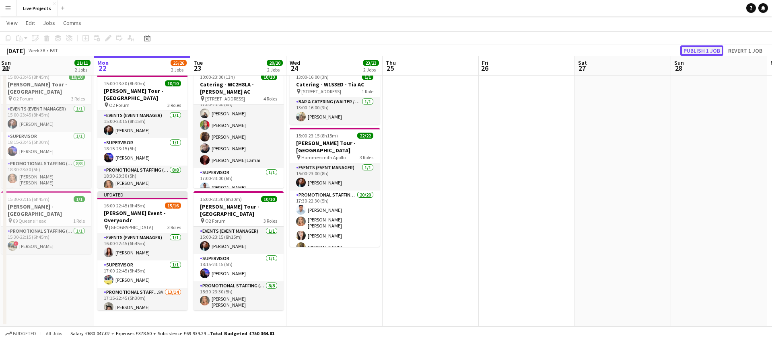
click at [693, 52] on button "Publish 1 job" at bounding box center [702, 50] width 43 height 10
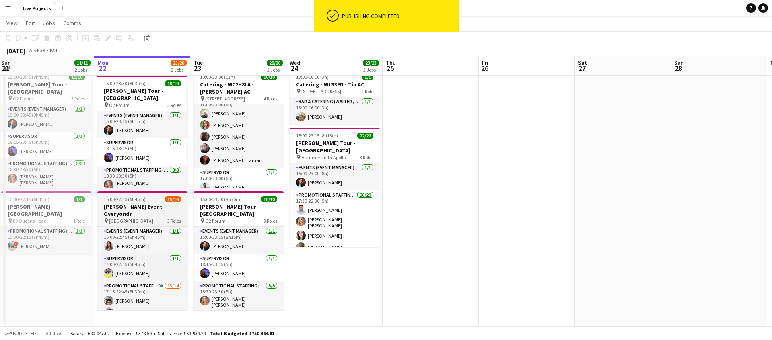
click at [153, 218] on span "[GEOGRAPHIC_DATA]" at bounding box center [131, 221] width 44 height 6
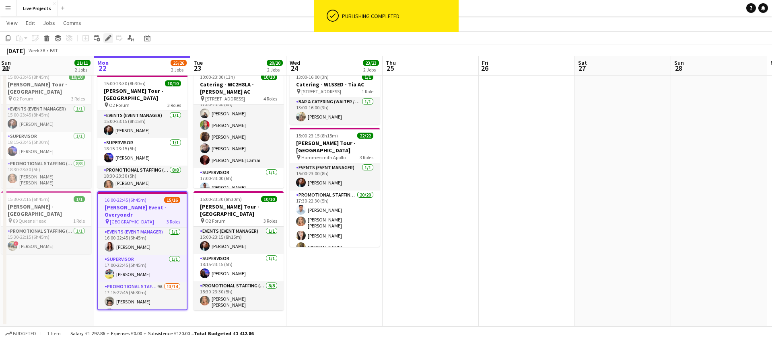
click at [108, 36] on icon "Edit" at bounding box center [108, 38] width 6 height 6
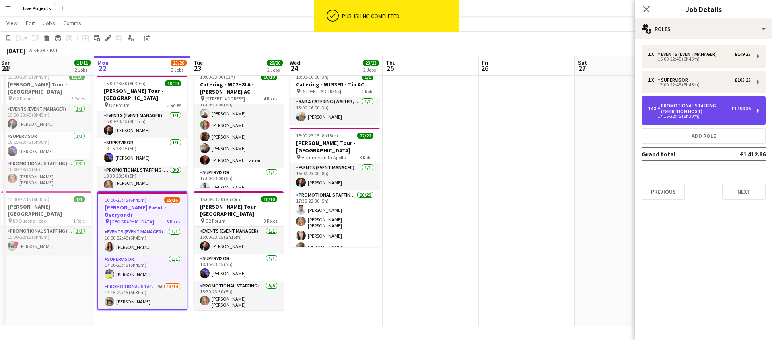
drag, startPoint x: 675, startPoint y: 118, endPoint x: 675, endPoint y: 122, distance: 4.0
click at [675, 118] on div "17:15-22:45 (5h30m)" at bounding box center [699, 116] width 103 height 4
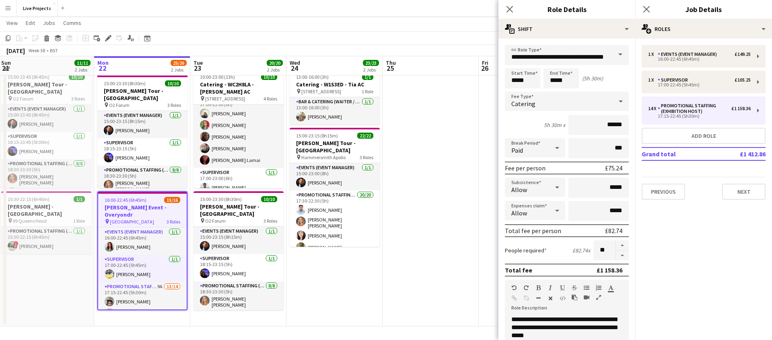
click at [621, 253] on button "button" at bounding box center [622, 256] width 13 height 10
type input "**"
drag, startPoint x: 510, startPoint y: 4, endPoint x: 519, endPoint y: 6, distance: 10.0
click at [510, 4] on app-icon "Close pop-in" at bounding box center [510, 9] width 10 height 10
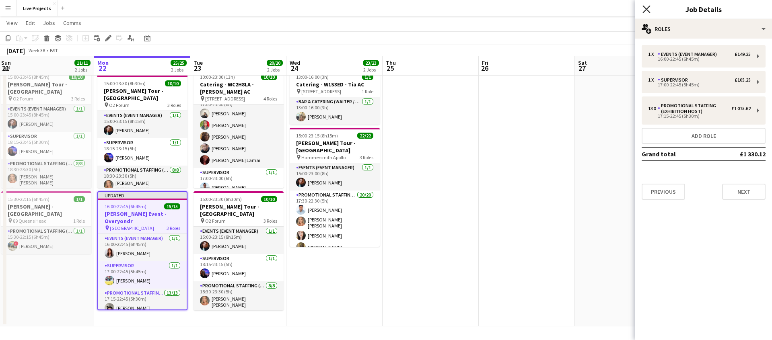
click at [648, 6] on icon "Close pop-in" at bounding box center [647, 9] width 8 height 8
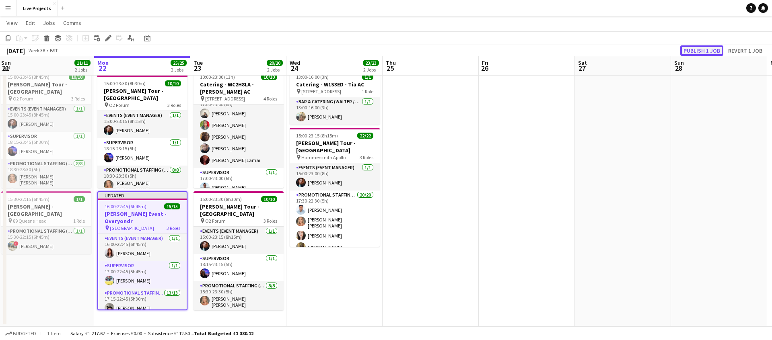
click at [691, 50] on button "Publish 1 job" at bounding box center [702, 50] width 43 height 10
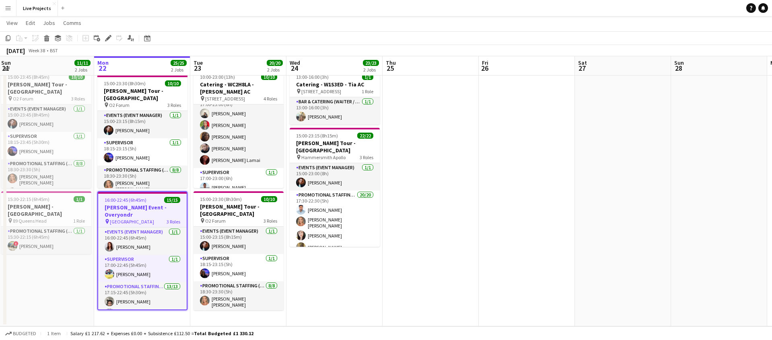
click at [154, 208] on h3 "[PERSON_NAME] Event - Overyondr" at bounding box center [142, 211] width 89 height 14
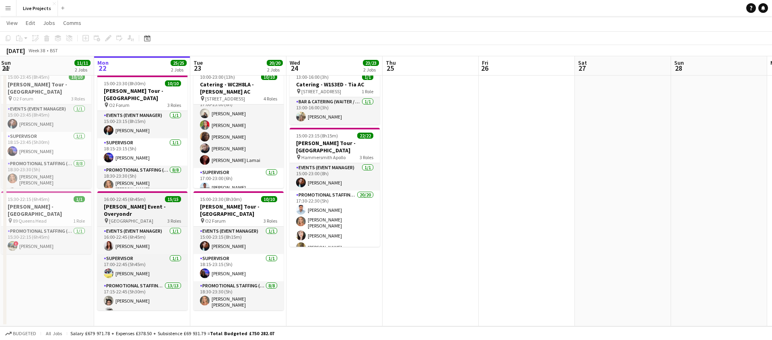
click at [154, 208] on h3 "[PERSON_NAME] Event - Overyondr" at bounding box center [142, 210] width 90 height 14
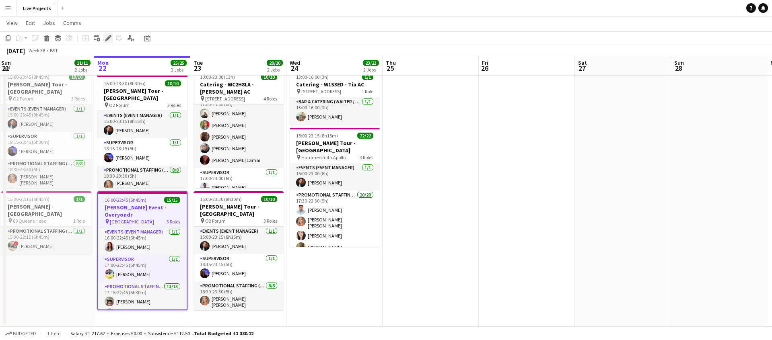
click at [109, 38] on icon "Edit" at bounding box center [108, 38] width 6 height 6
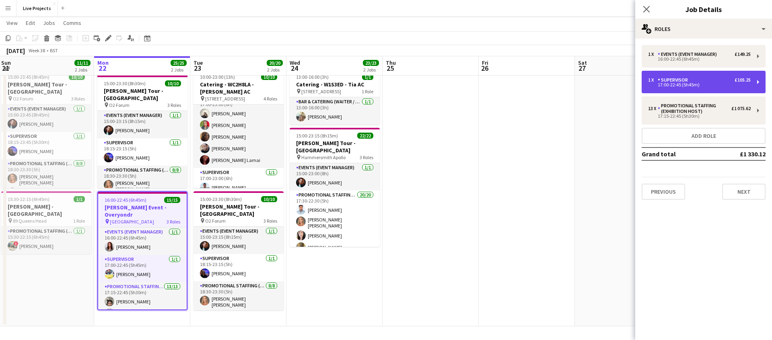
click at [668, 82] on div "Supervisor" at bounding box center [674, 80] width 33 height 6
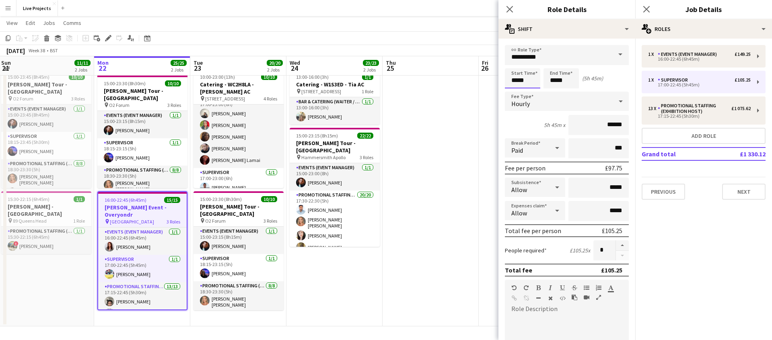
click at [527, 78] on input "*****" at bounding box center [522, 78] width 35 height 20
type input "*****"
click at [532, 64] on div at bounding box center [531, 64] width 16 height 8
click at [510, 6] on icon "Close pop-in" at bounding box center [510, 9] width 8 height 8
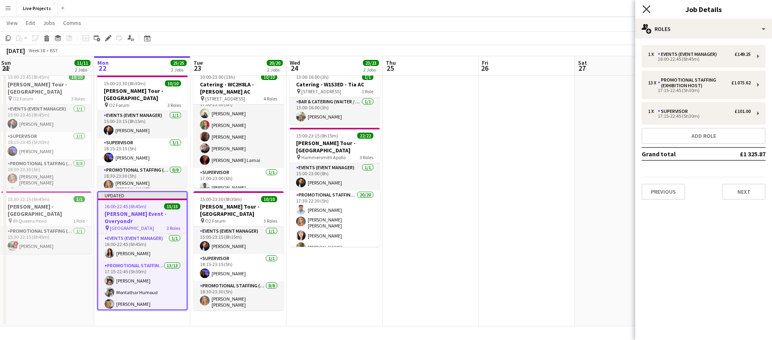
click at [646, 9] on icon "Close pop-in" at bounding box center [647, 9] width 8 height 8
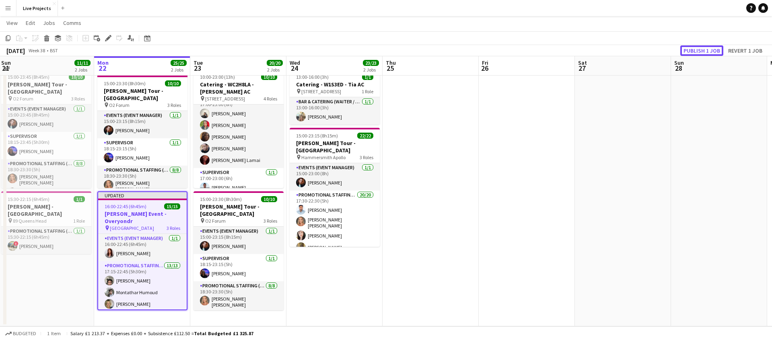
click at [703, 48] on button "Publish 1 job" at bounding box center [702, 50] width 43 height 10
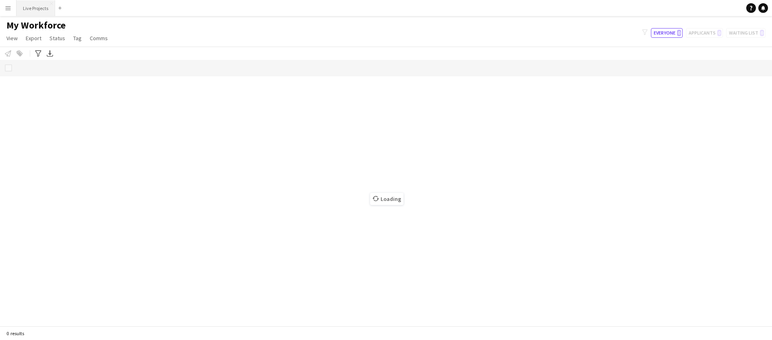
click at [32, 8] on button "Live Projects Close" at bounding box center [36, 8] width 39 height 16
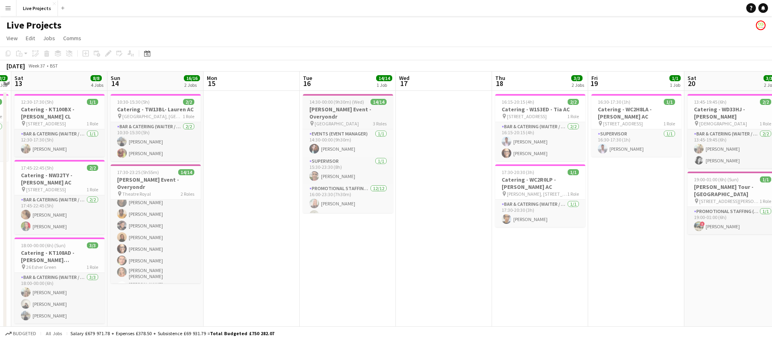
click at [329, 109] on h3 "[PERSON_NAME] Event - Overyondr" at bounding box center [348, 113] width 90 height 14
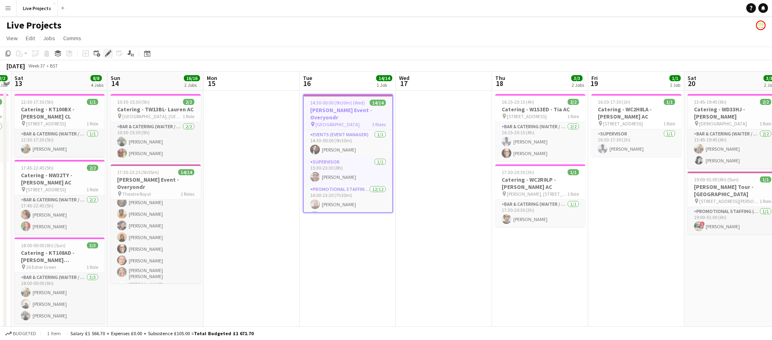
click at [108, 51] on icon "Edit" at bounding box center [108, 53] width 6 height 6
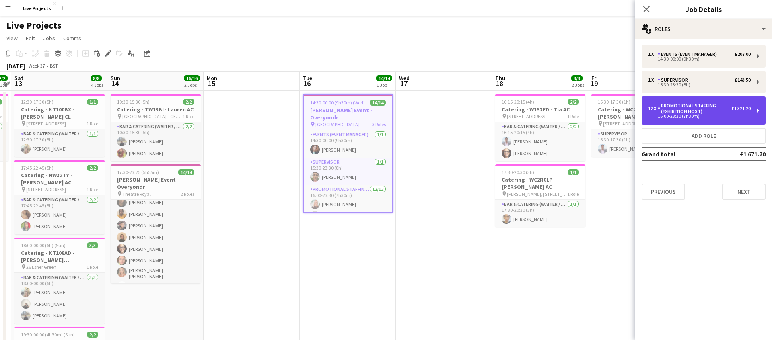
click at [697, 110] on div "Promotional Staffing (Exhibition Host)" at bounding box center [695, 108] width 74 height 11
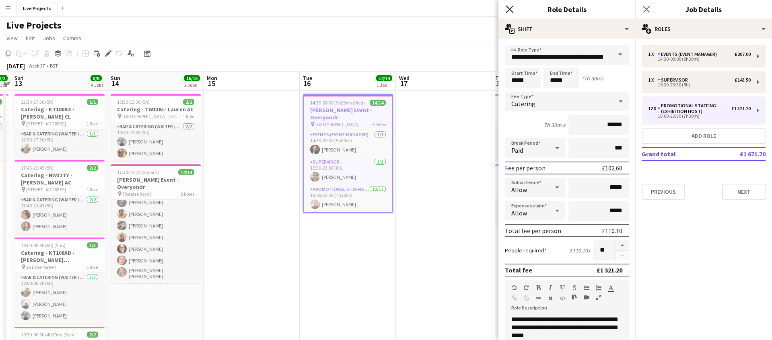
click at [512, 9] on icon "Close pop-in" at bounding box center [510, 9] width 8 height 8
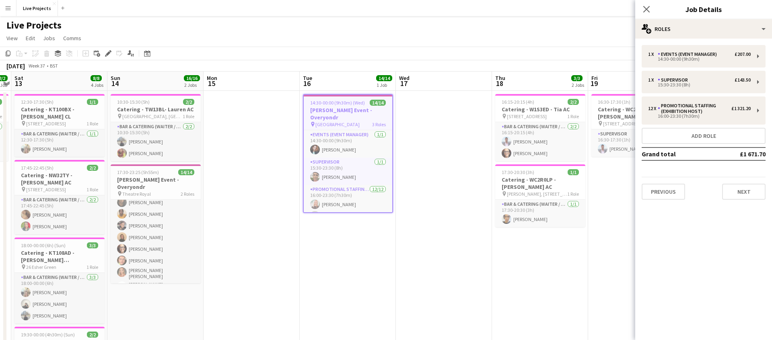
click at [9, 6] on app-icon "Menu" at bounding box center [8, 8] width 6 height 6
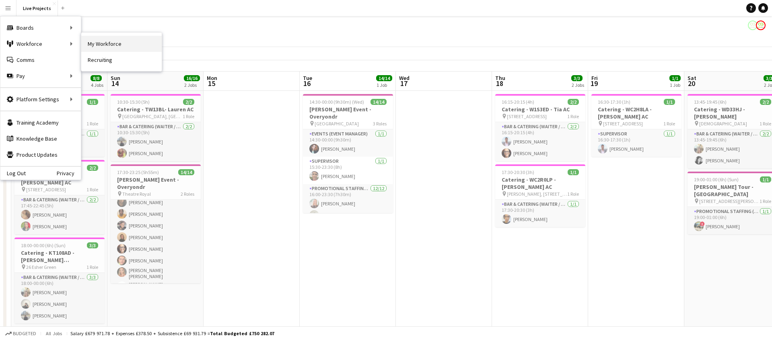
click at [107, 43] on link "My Workforce" at bounding box center [121, 44] width 80 height 16
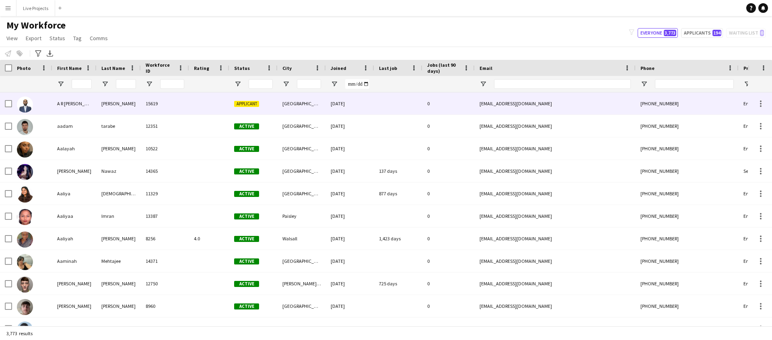
type input "**********"
type input "********"
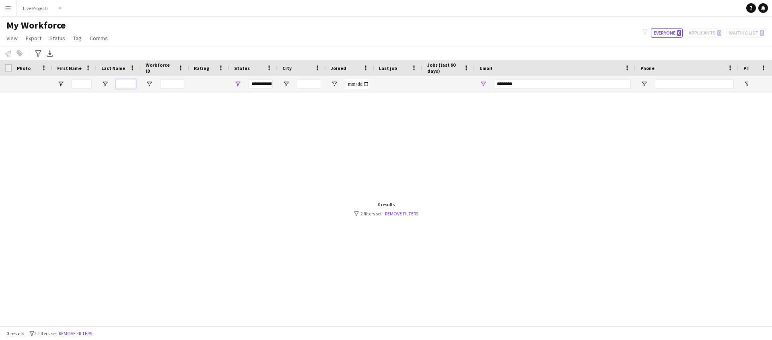
click at [128, 85] on input "Last Name Filter Input" at bounding box center [126, 84] width 20 height 10
type input "*****"
drag, startPoint x: 520, startPoint y: 83, endPoint x: 494, endPoint y: 83, distance: 26.2
click at [494, 83] on input "********" at bounding box center [562, 84] width 137 height 10
